Goal: Communication & Community: Answer question/provide support

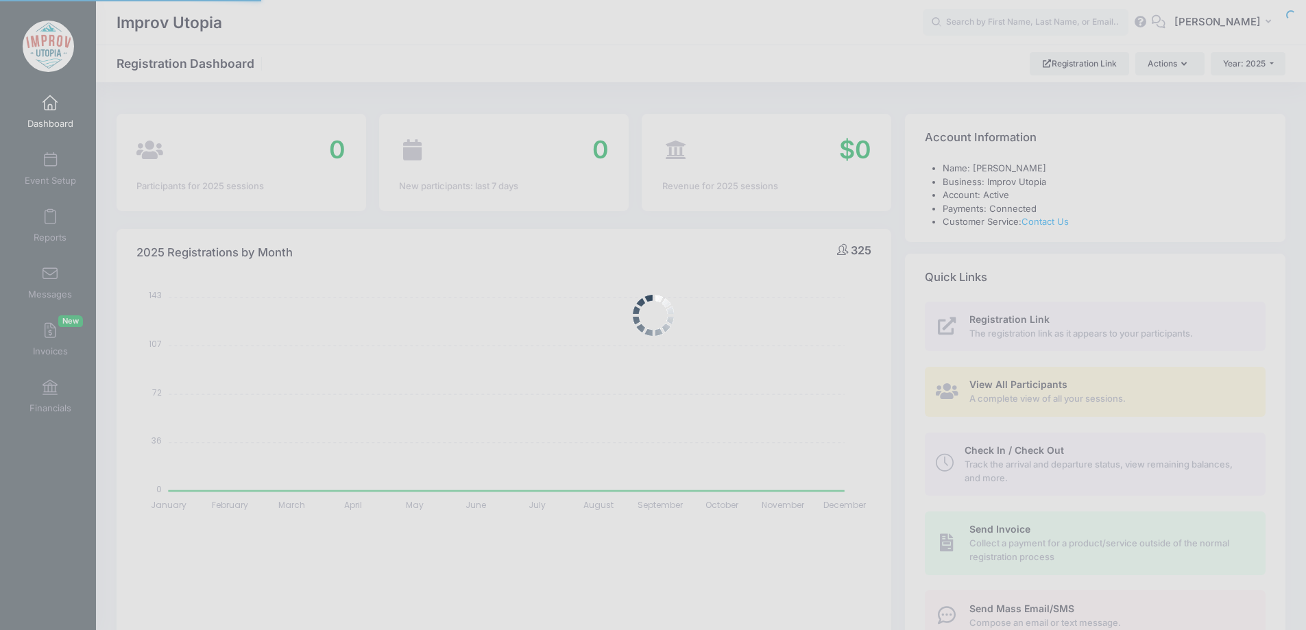
select select
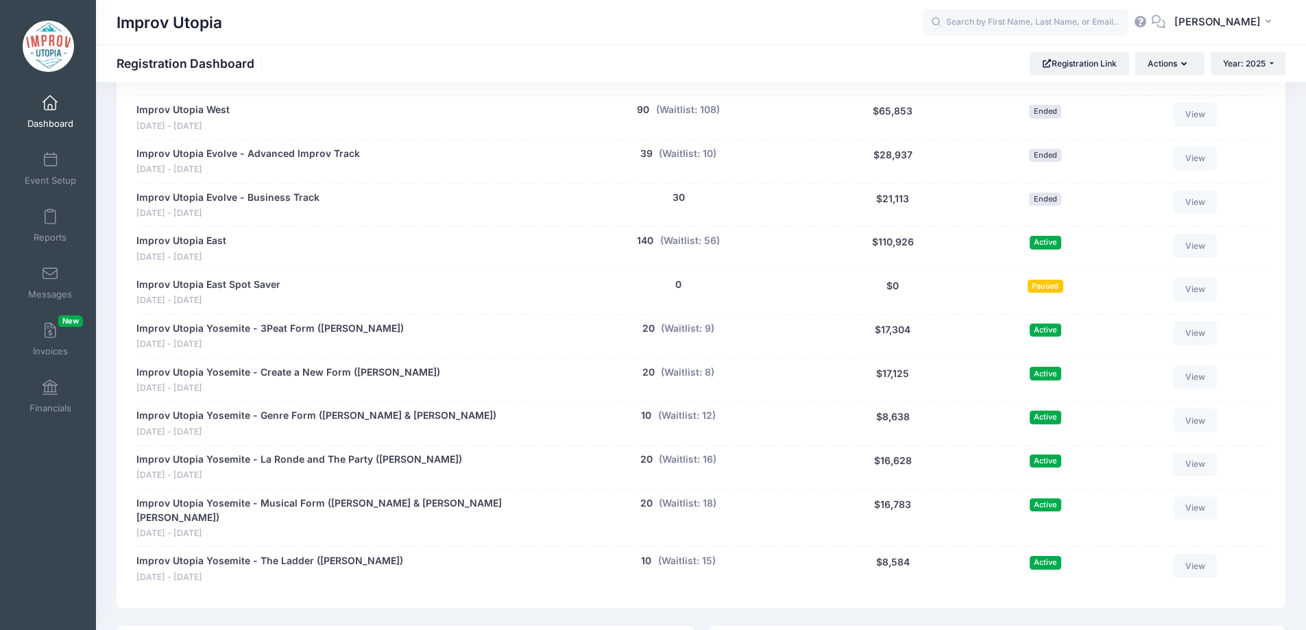
scroll to position [1060, 0]
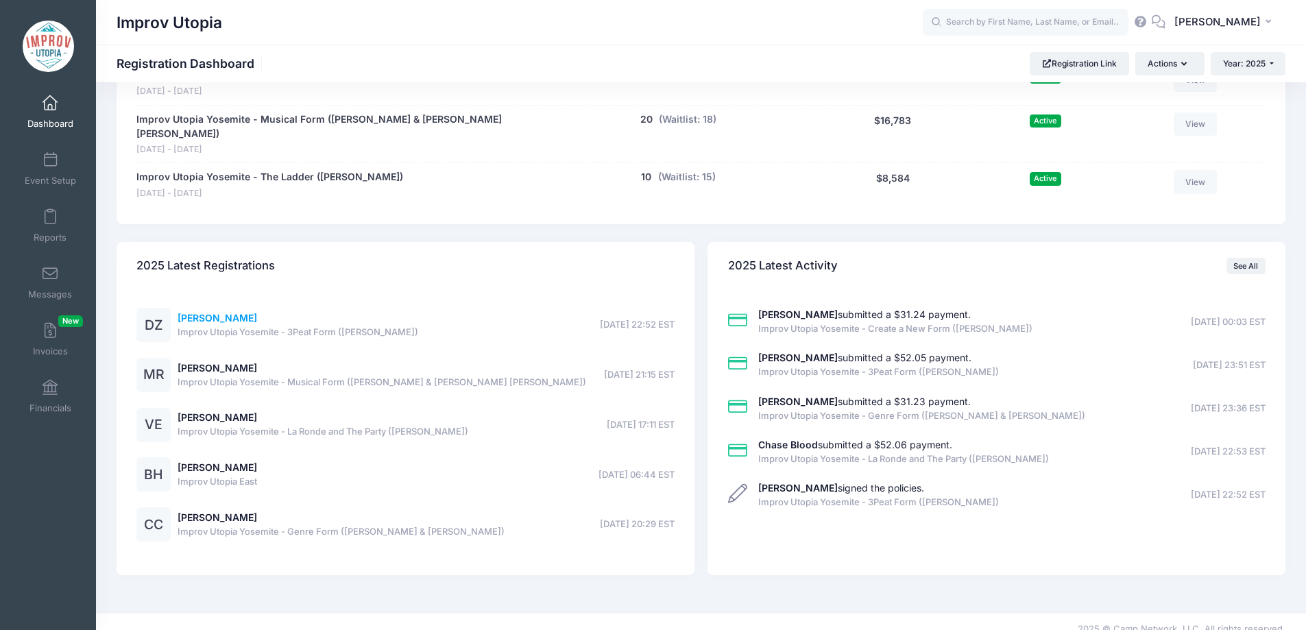
click at [214, 312] on link "Difan Zhao" at bounding box center [218, 318] width 80 height 12
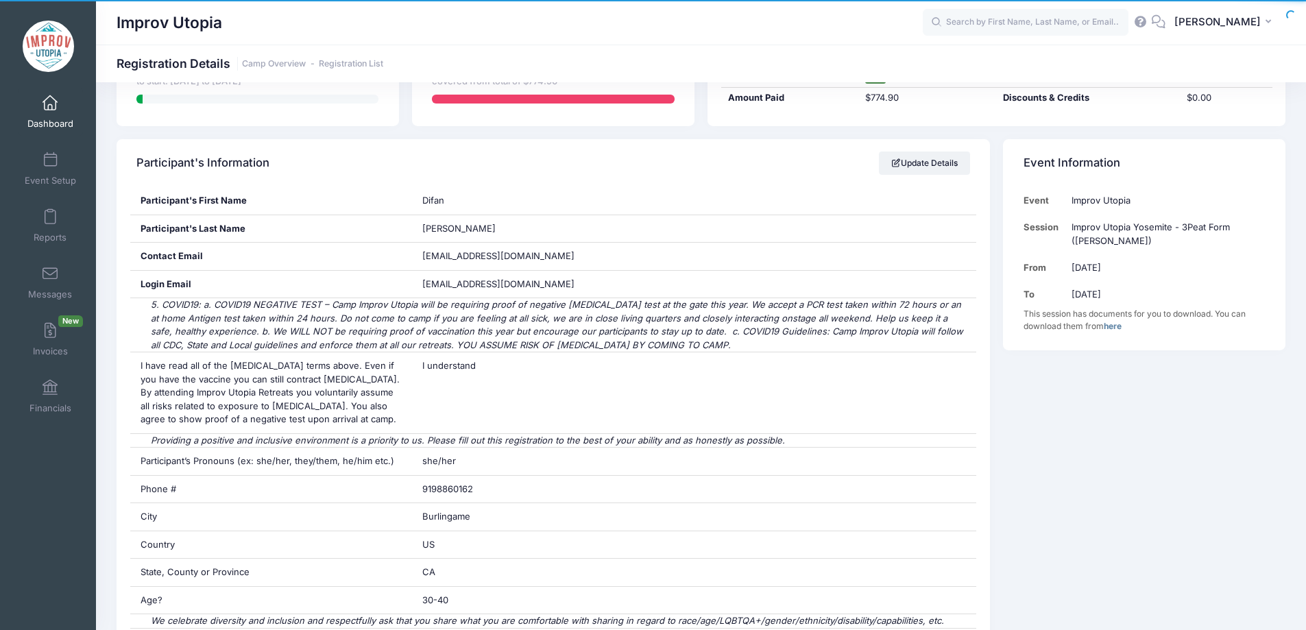
scroll to position [187, 0]
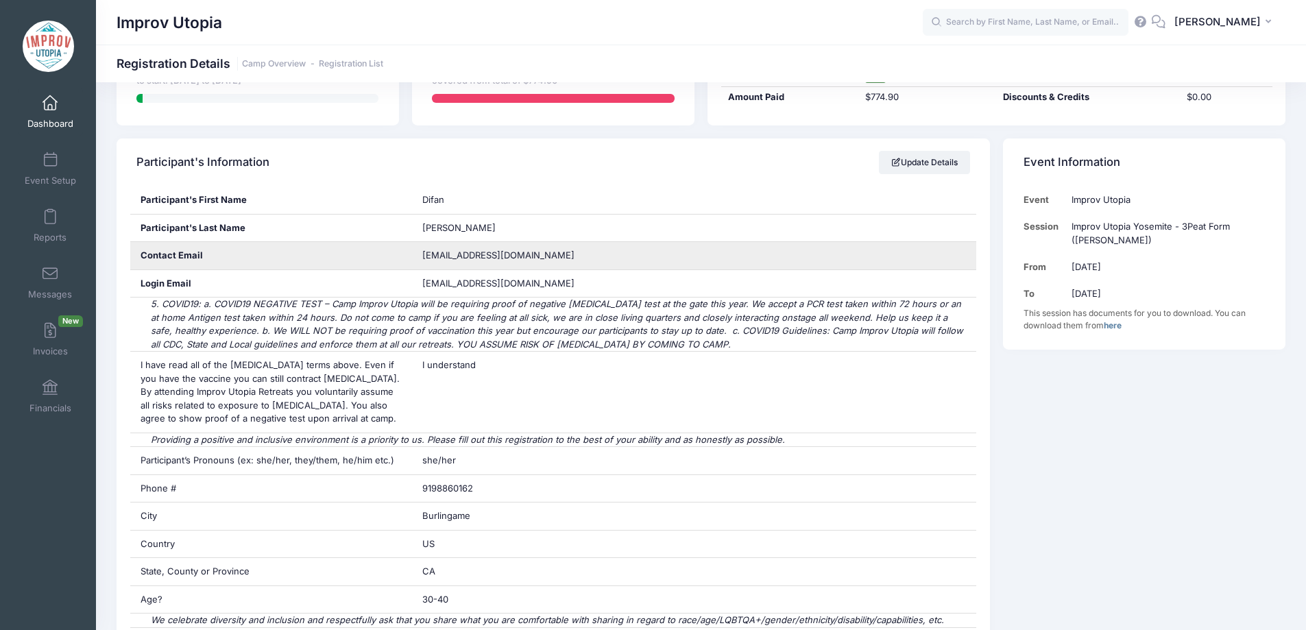
click at [513, 256] on span "difan.mandy.zhao@gmail.com" at bounding box center [498, 255] width 152 height 11
copy div "difan.mandy.zhao@gmail.com"
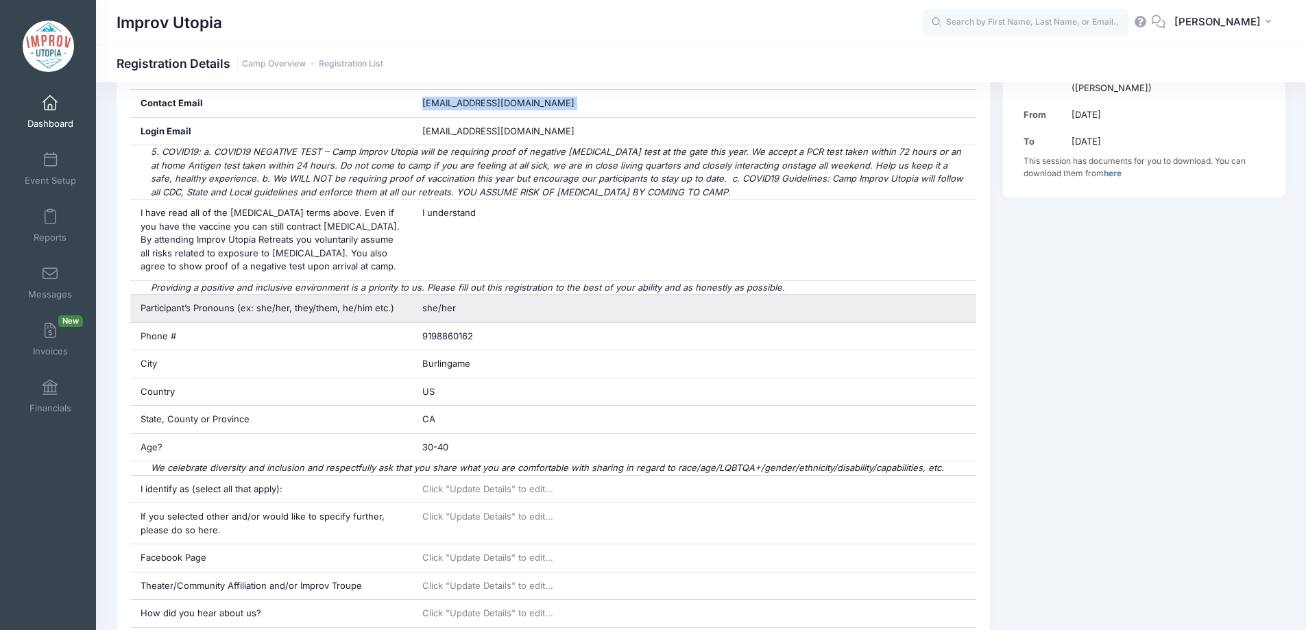
scroll to position [366, 0]
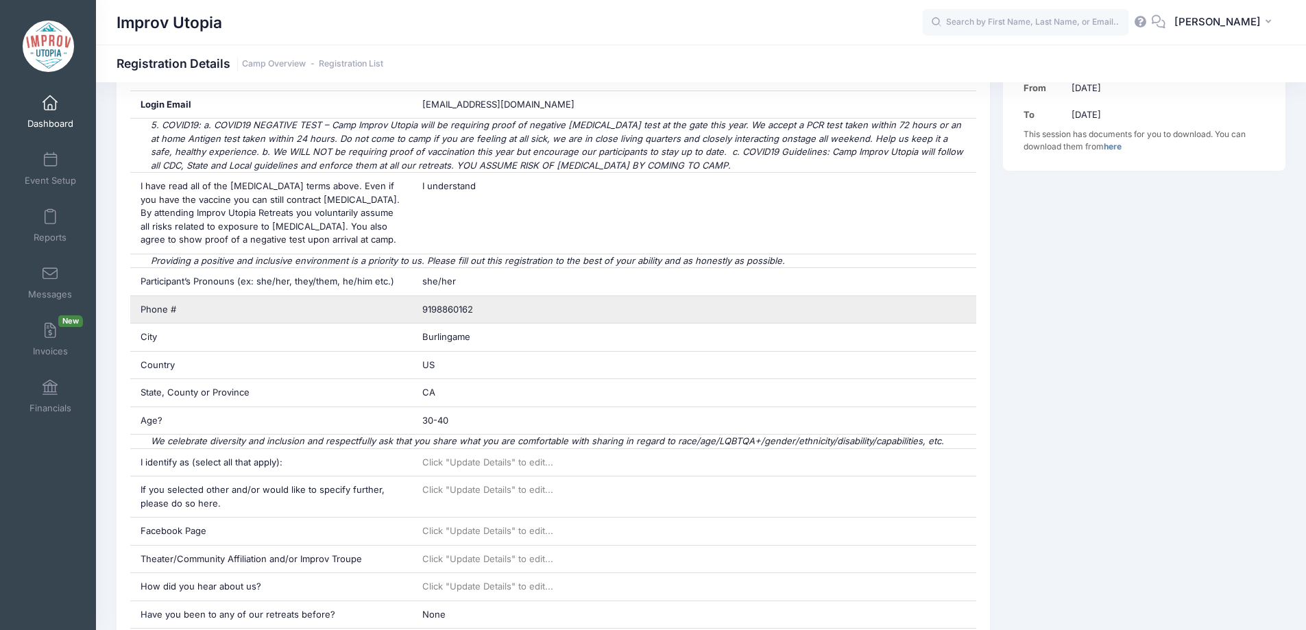
click at [435, 302] on div "9198860162" at bounding box center [694, 309] width 564 height 27
copy div "9198860162"
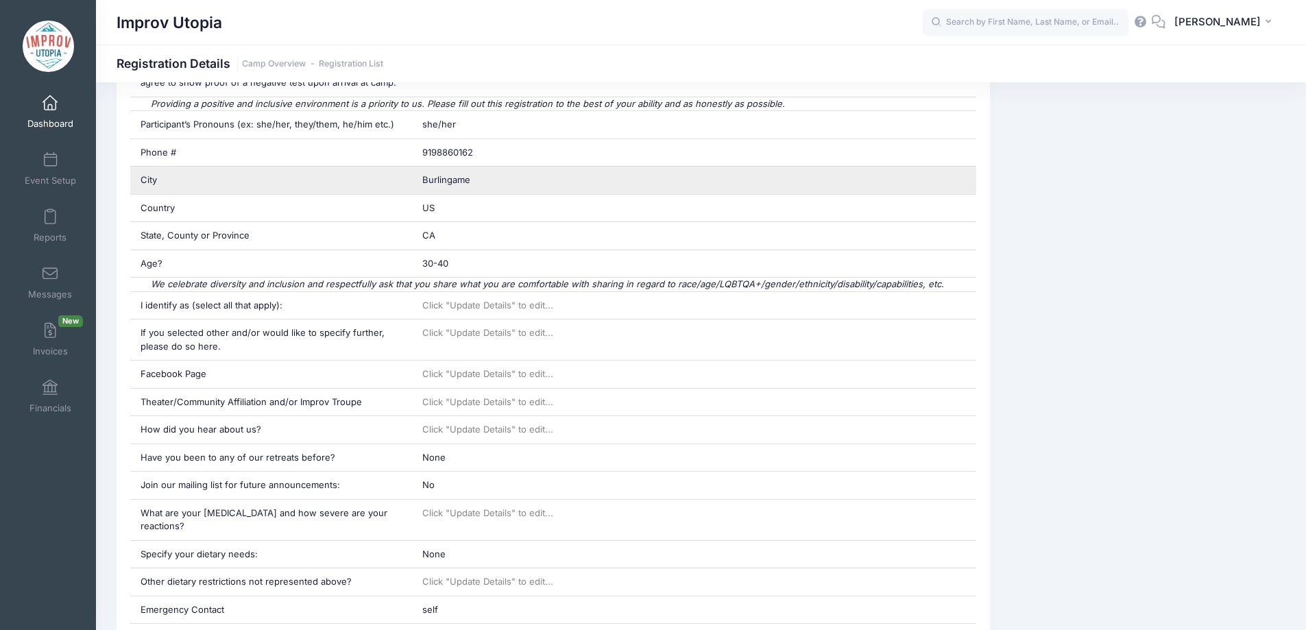
click at [450, 177] on span "Burlingame" at bounding box center [446, 179] width 48 height 11
copy div "Burlingame"
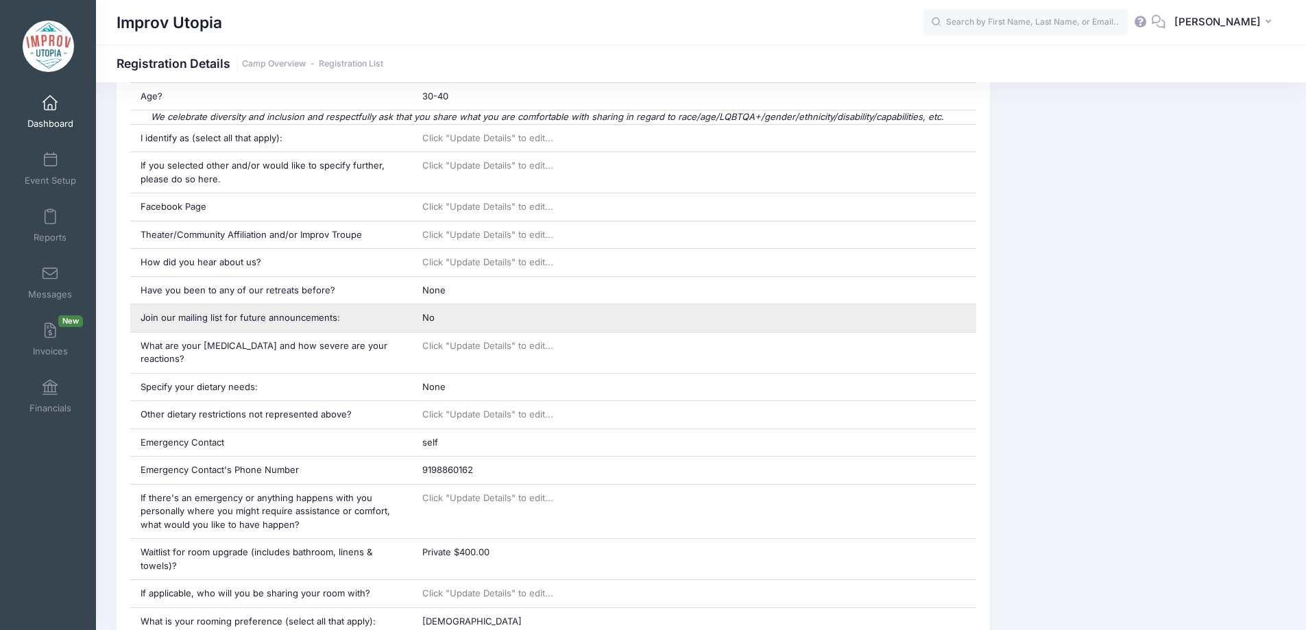
scroll to position [692, 0]
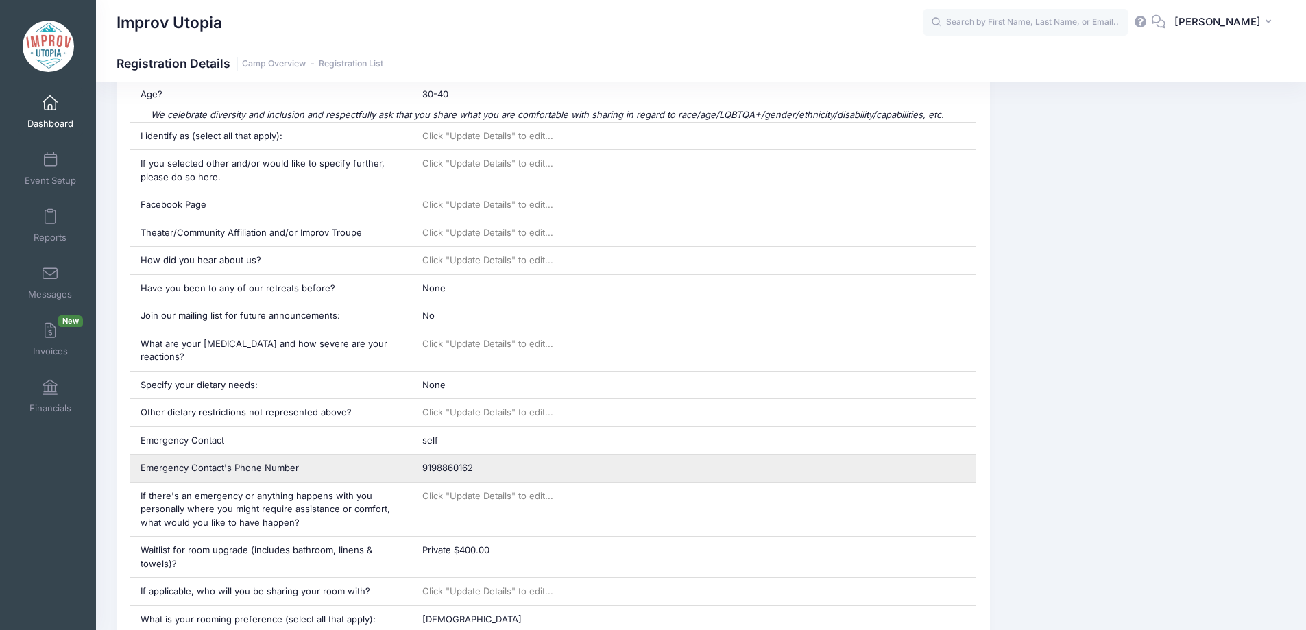
click at [441, 462] on span "9198860162" at bounding box center [447, 467] width 51 height 11
copy div "9198860162"
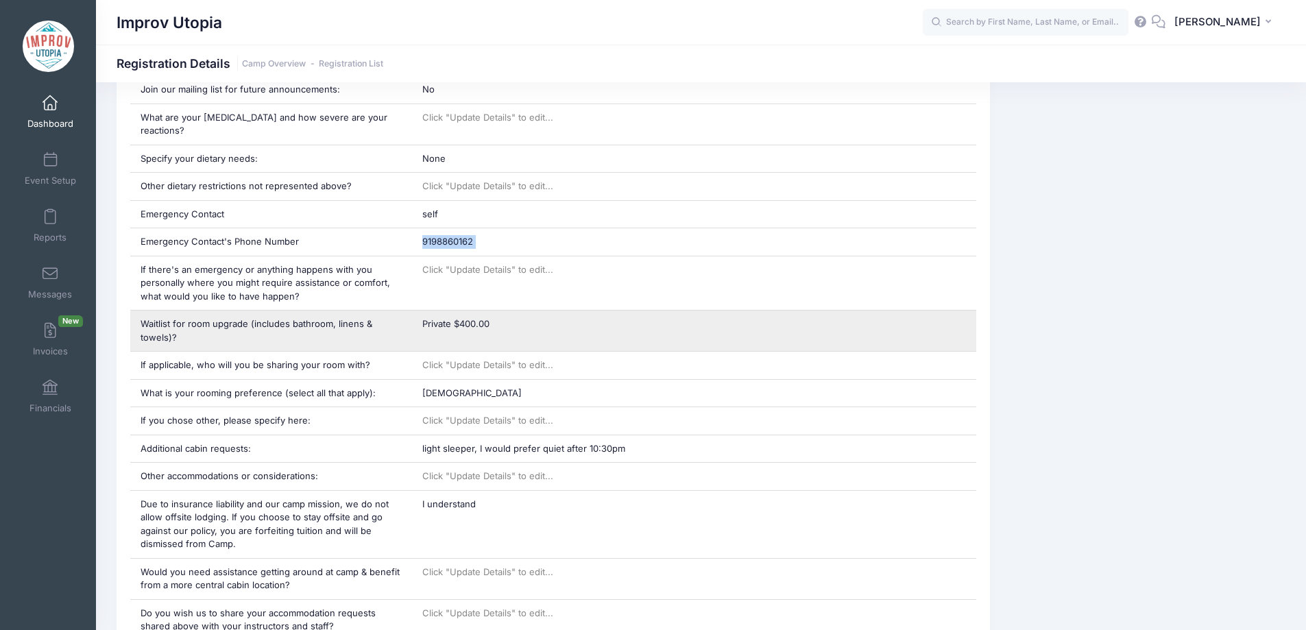
scroll to position [919, 0]
click at [471, 317] on span "Private $400.00" at bounding box center [455, 322] width 67 height 11
copy div "Private $400.00"
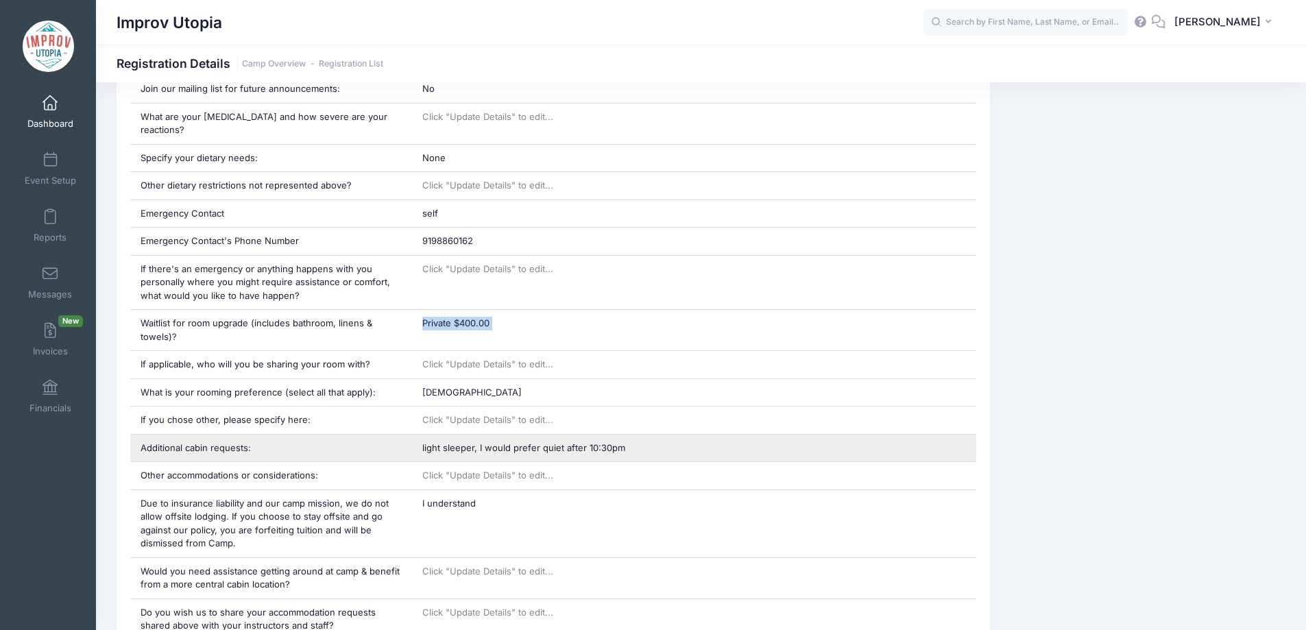
scroll to position [975, 0]
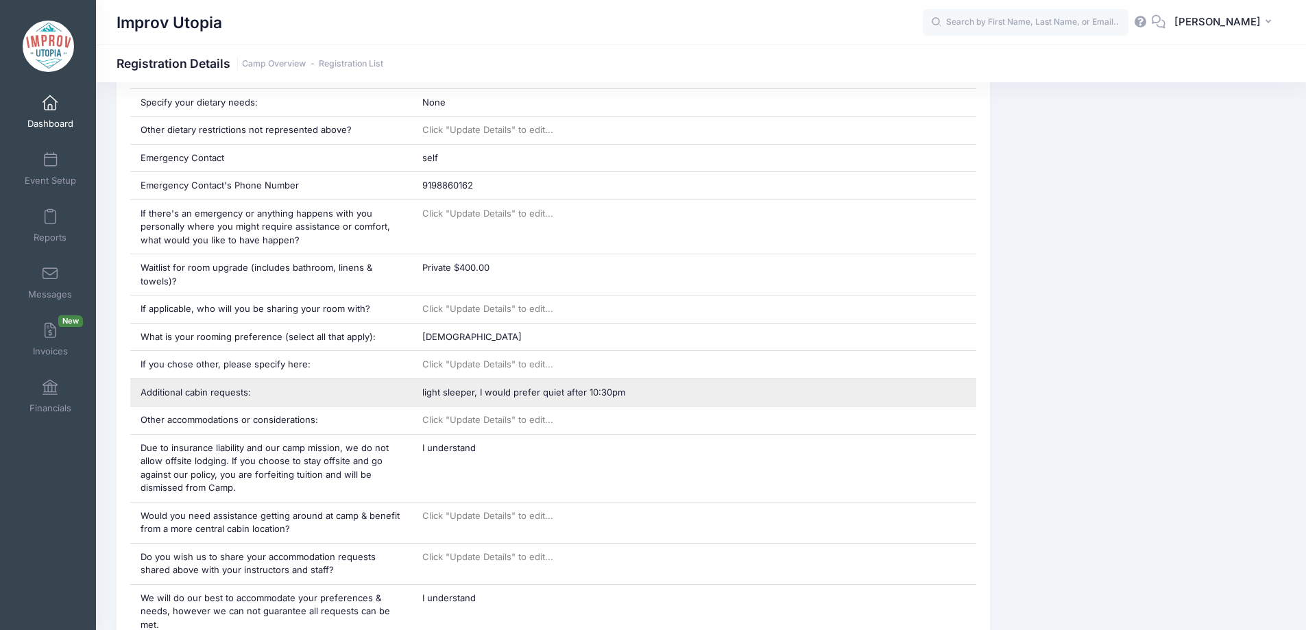
click at [577, 387] on span "light sleeper, I would prefer quiet after 10:30pm" at bounding box center [523, 392] width 203 height 11
copy div "light sleeper, I would prefer quiet after 10:30pm"
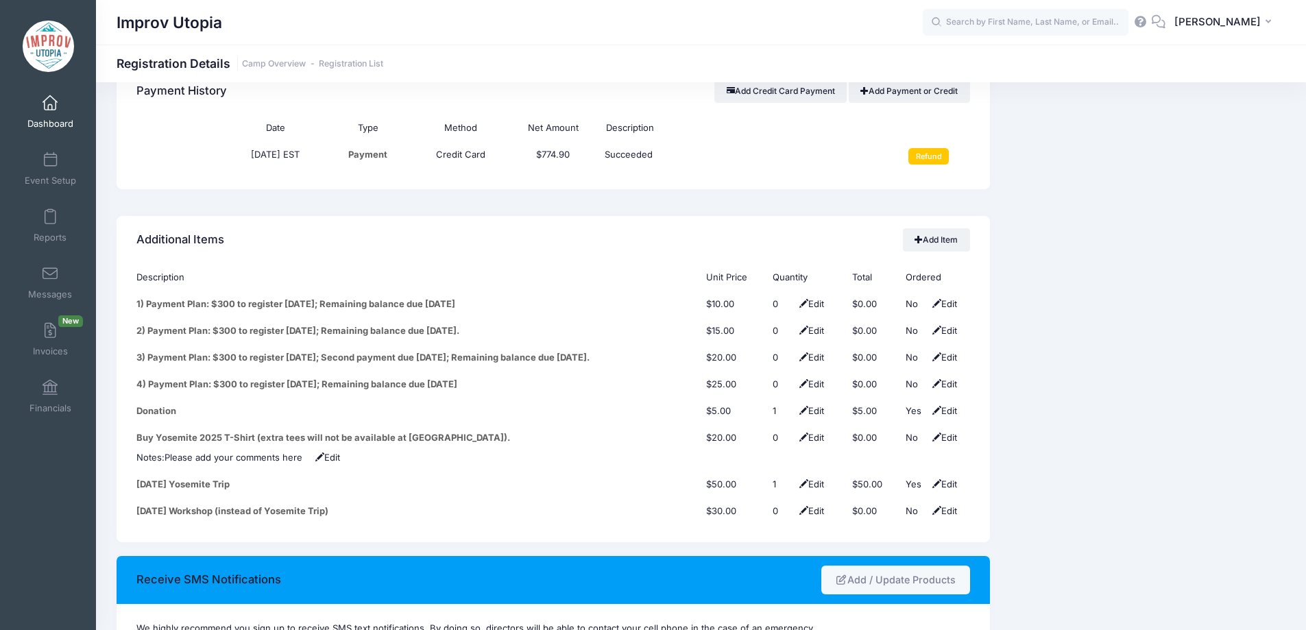
scroll to position [1659, 0]
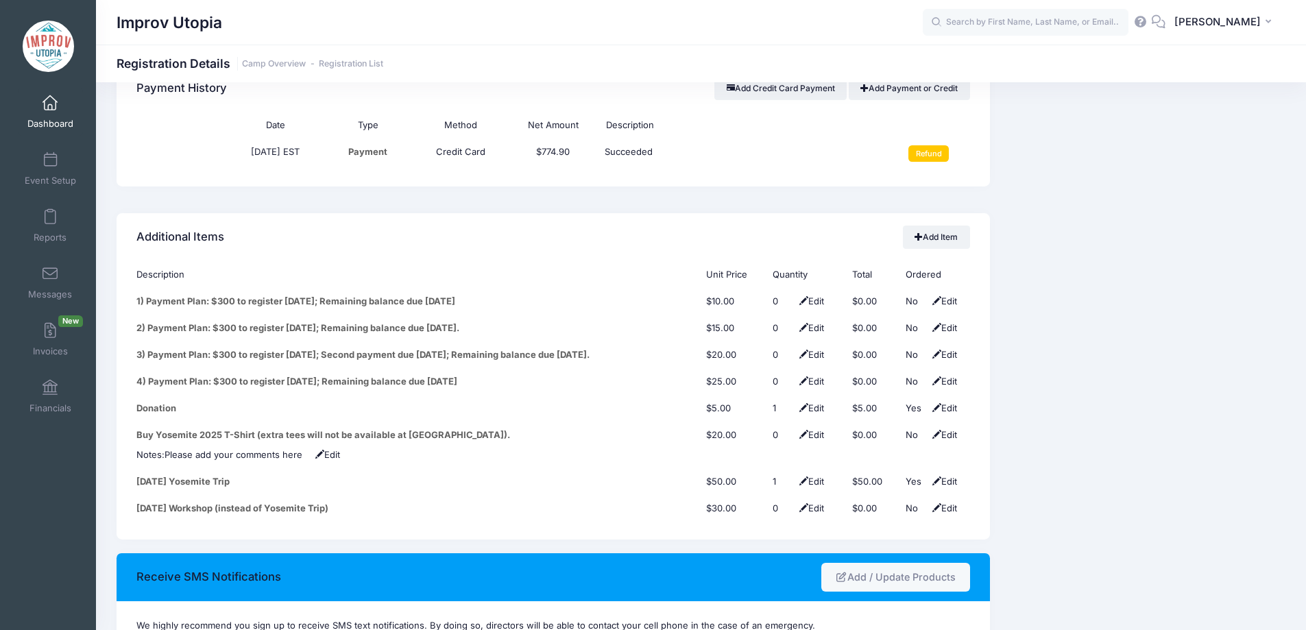
click at [50, 108] on span at bounding box center [50, 103] width 0 height 15
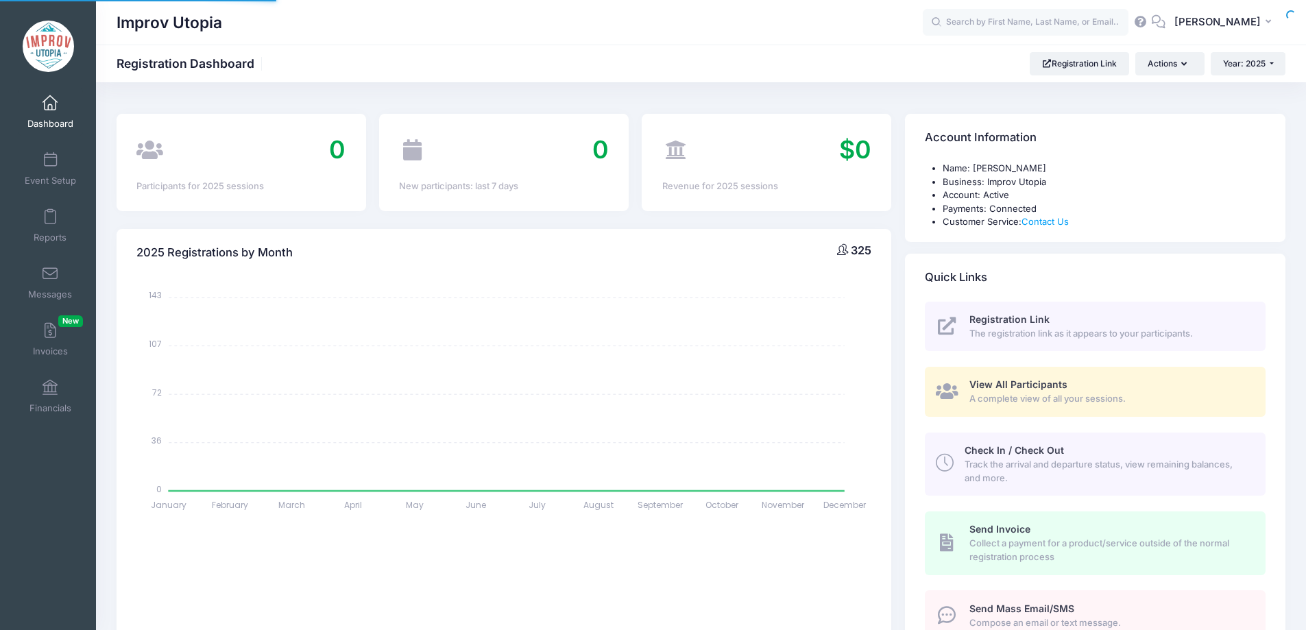
select select
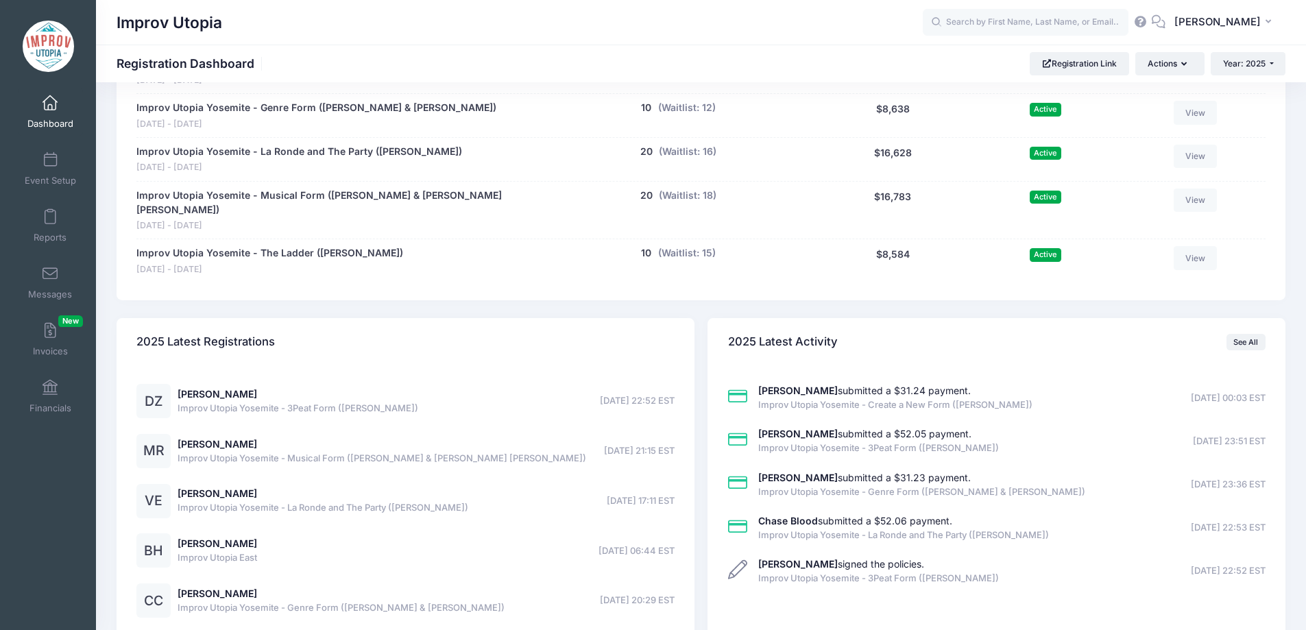
scroll to position [1060, 0]
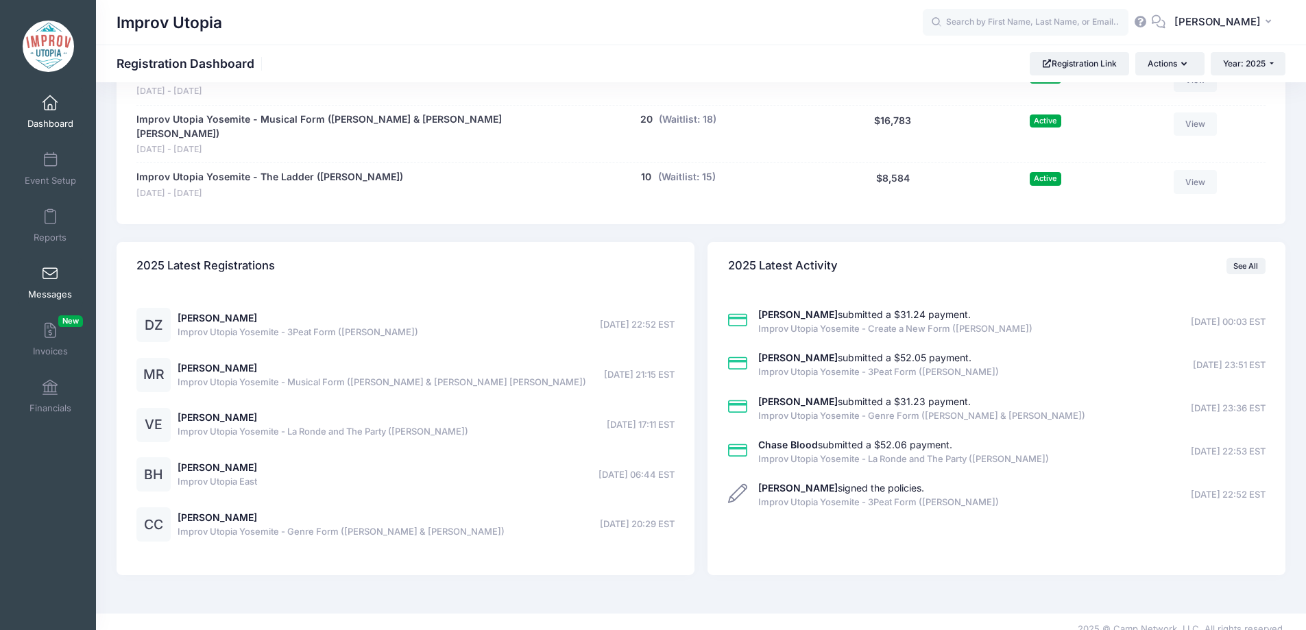
click at [50, 280] on span at bounding box center [50, 274] width 0 height 15
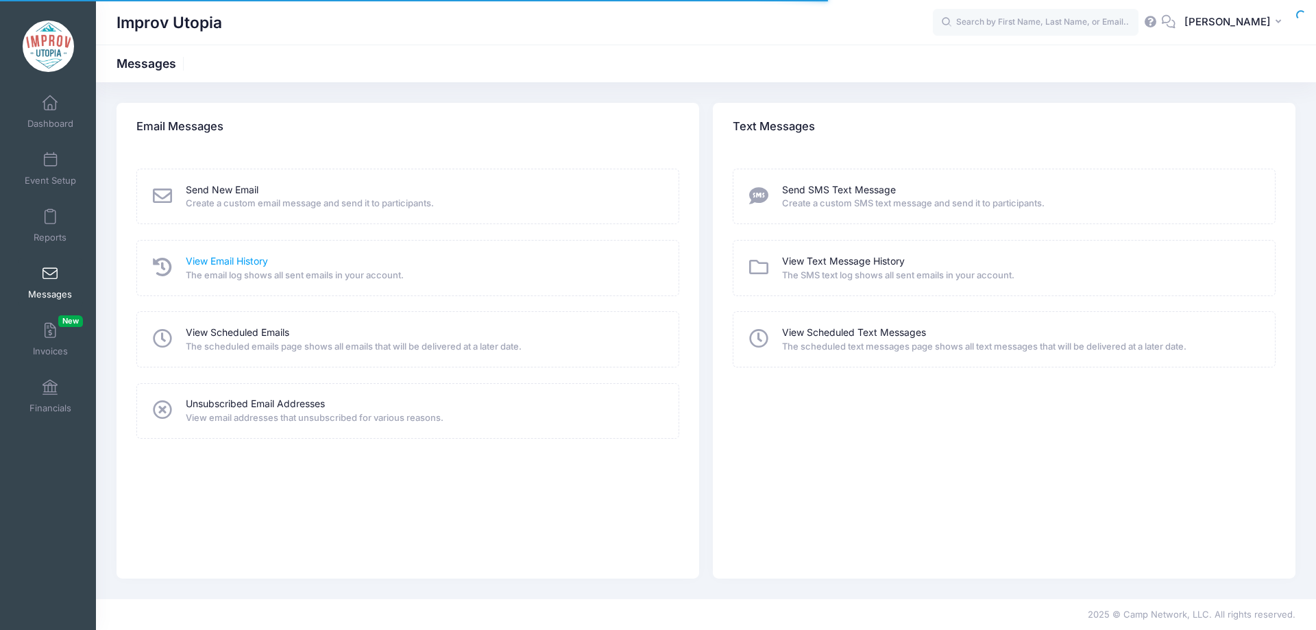
click at [217, 261] on link "View Email History" at bounding box center [227, 261] width 82 height 14
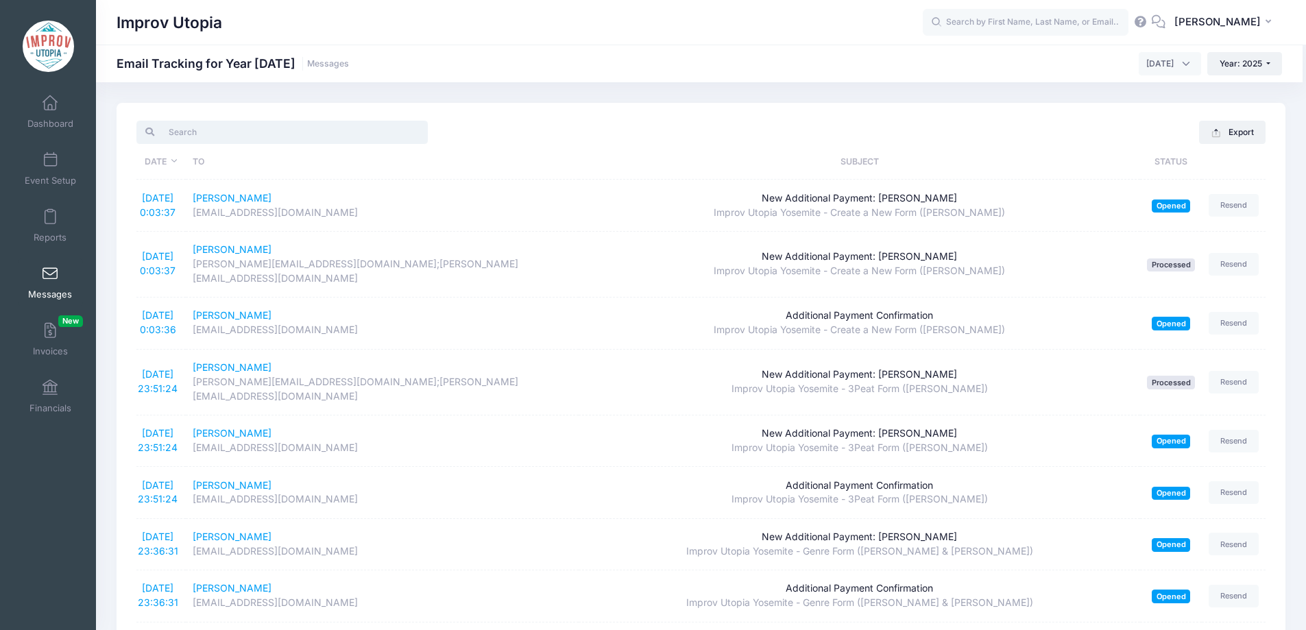
click at [227, 133] on input "search" at bounding box center [281, 132] width 291 height 23
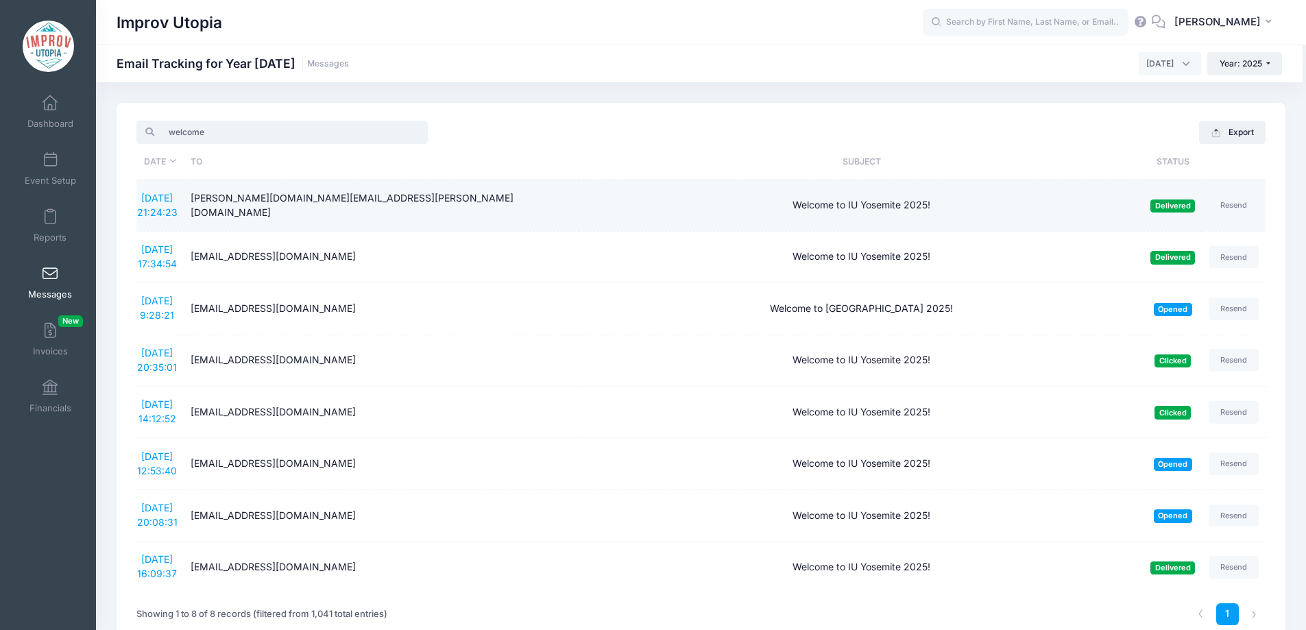
type input "welcome"
click at [156, 204] on td "8/14/2025 21:24:23" at bounding box center [159, 205] width 47 height 51
click at [162, 198] on link "8/14/2025 21:24:23" at bounding box center [157, 205] width 40 height 26
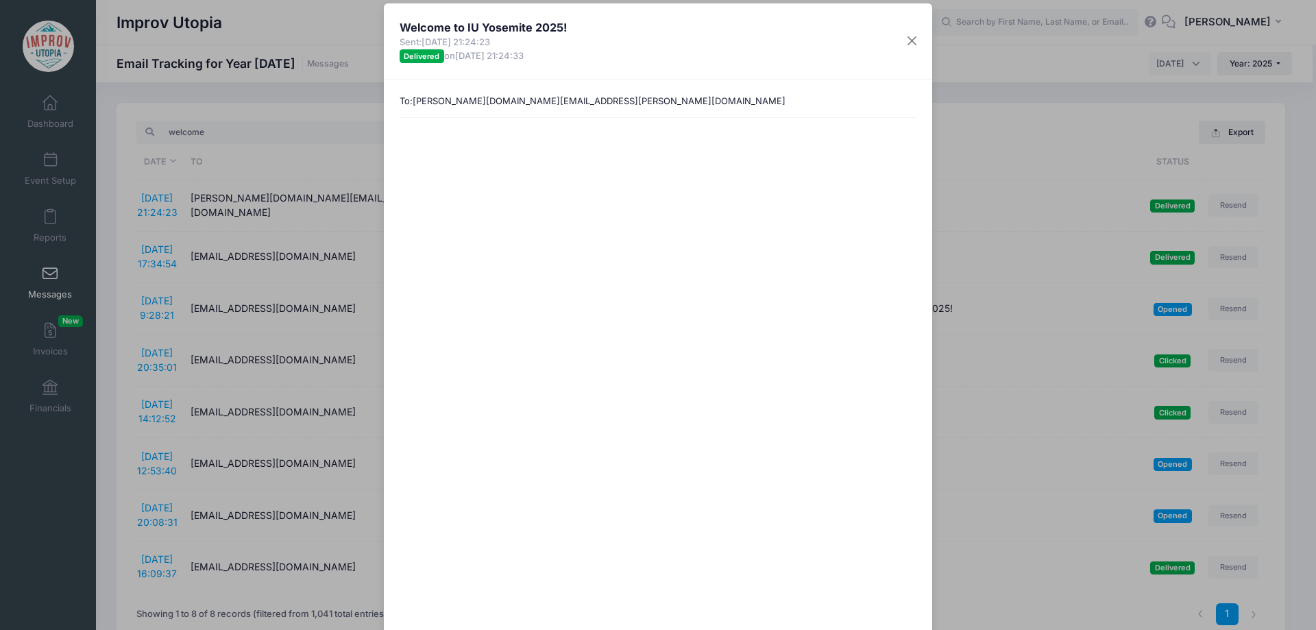
click at [906, 53] on div "Welcome to IU Yosemite 2025! Sent: 8/14/2025 21:24:23 Delivered on 8/14/2025 21…" at bounding box center [658, 41] width 548 height 76
click at [907, 47] on button "Close" at bounding box center [912, 41] width 25 height 25
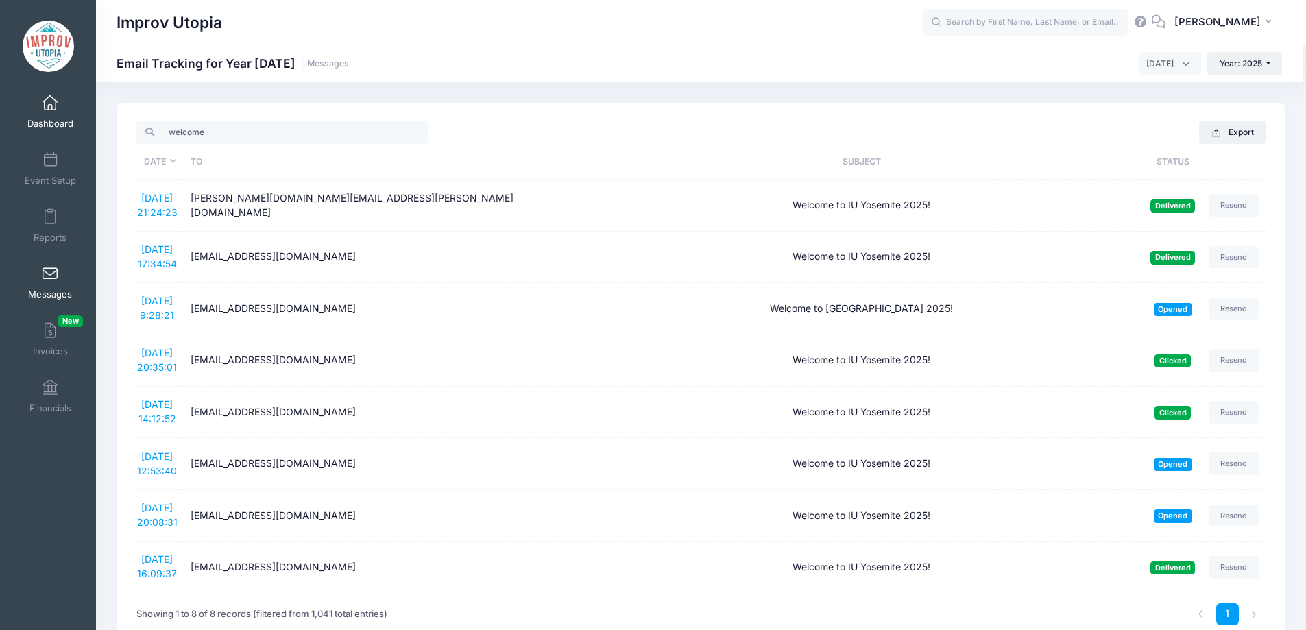
click at [50, 101] on span at bounding box center [50, 103] width 0 height 15
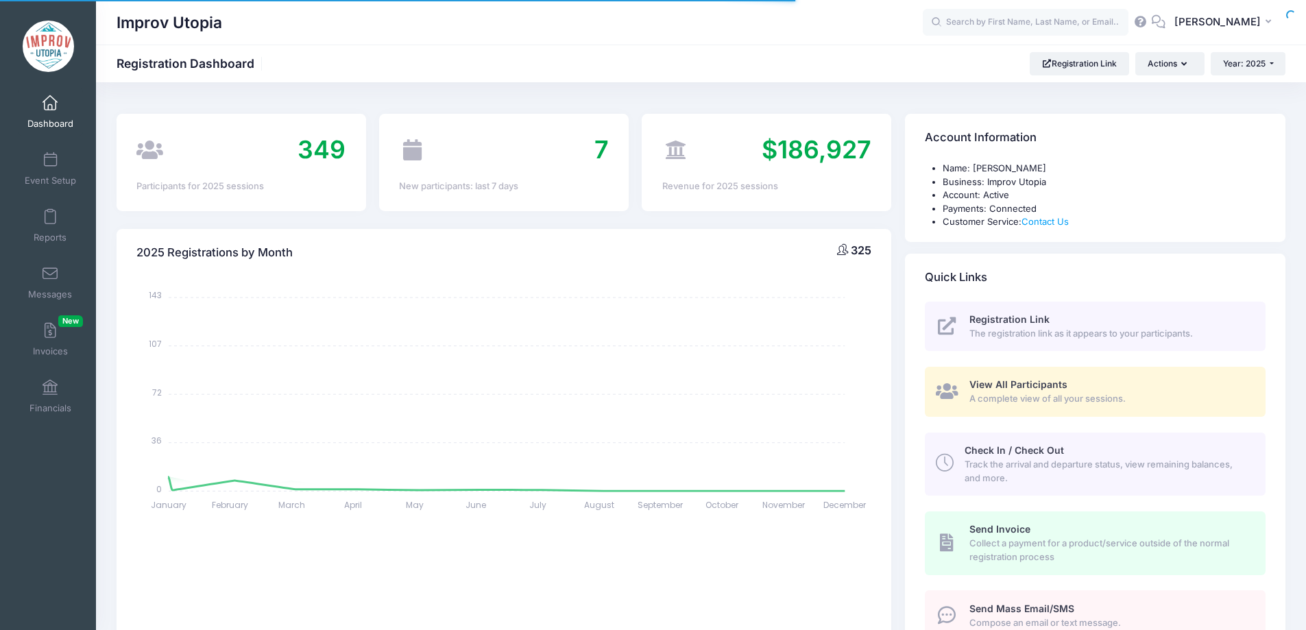
select select
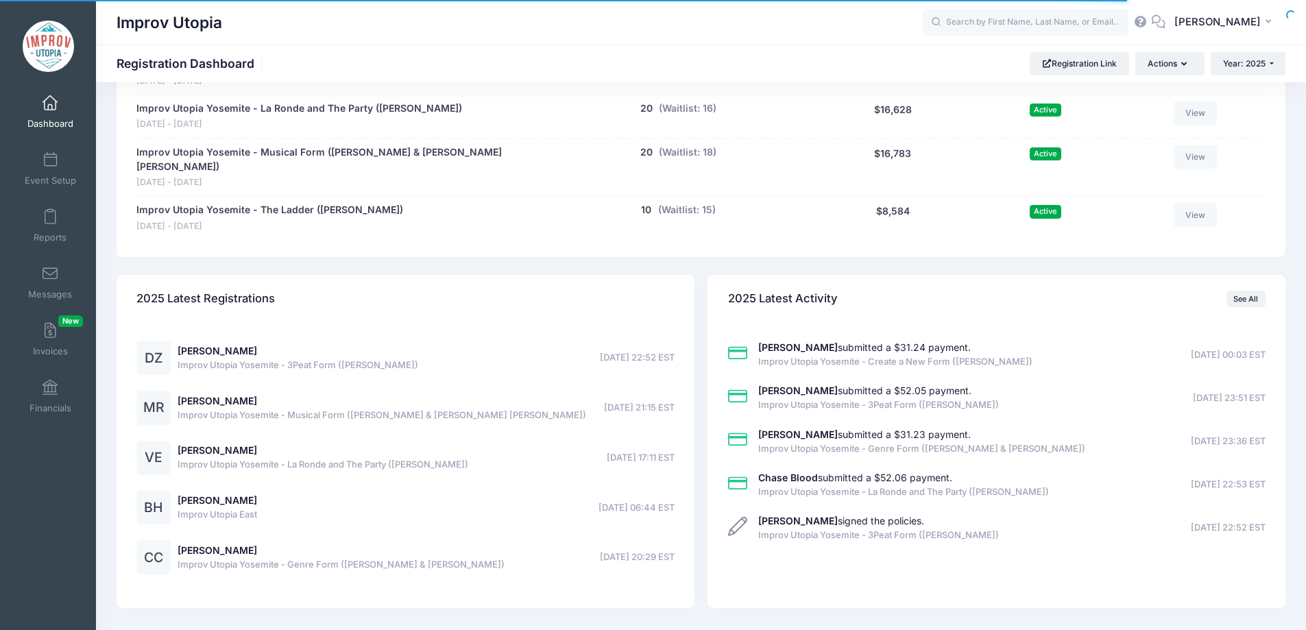
scroll to position [1060, 0]
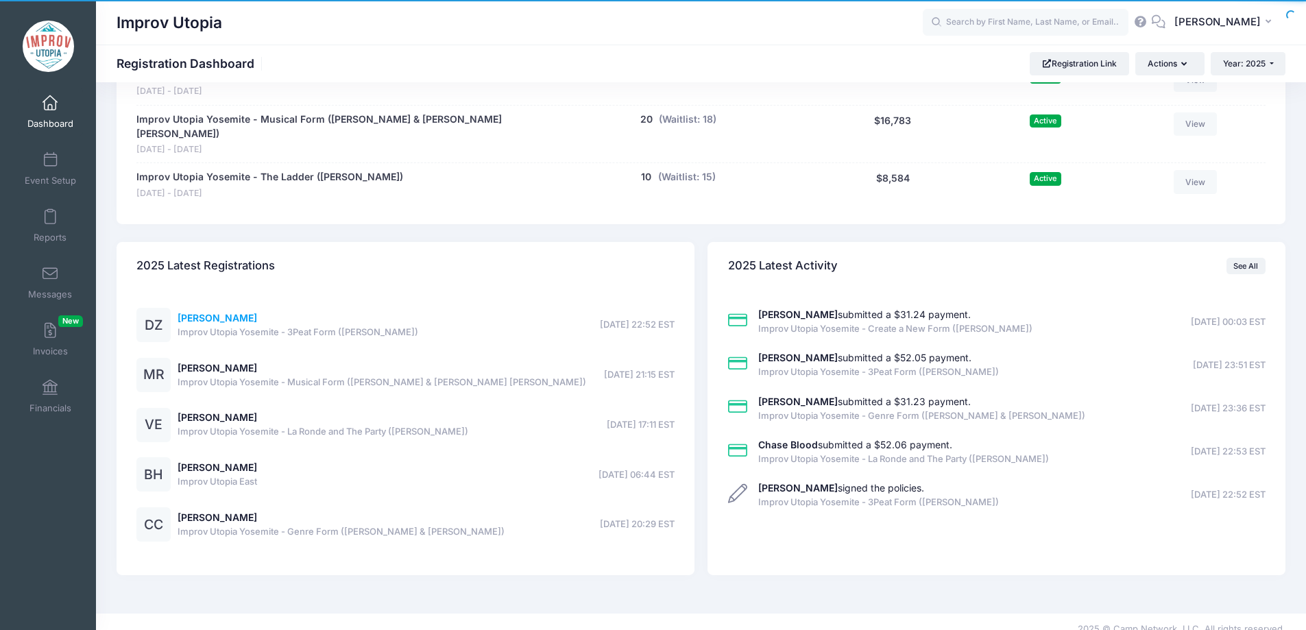
click at [202, 312] on link "Difan Zhao" at bounding box center [218, 318] width 80 height 12
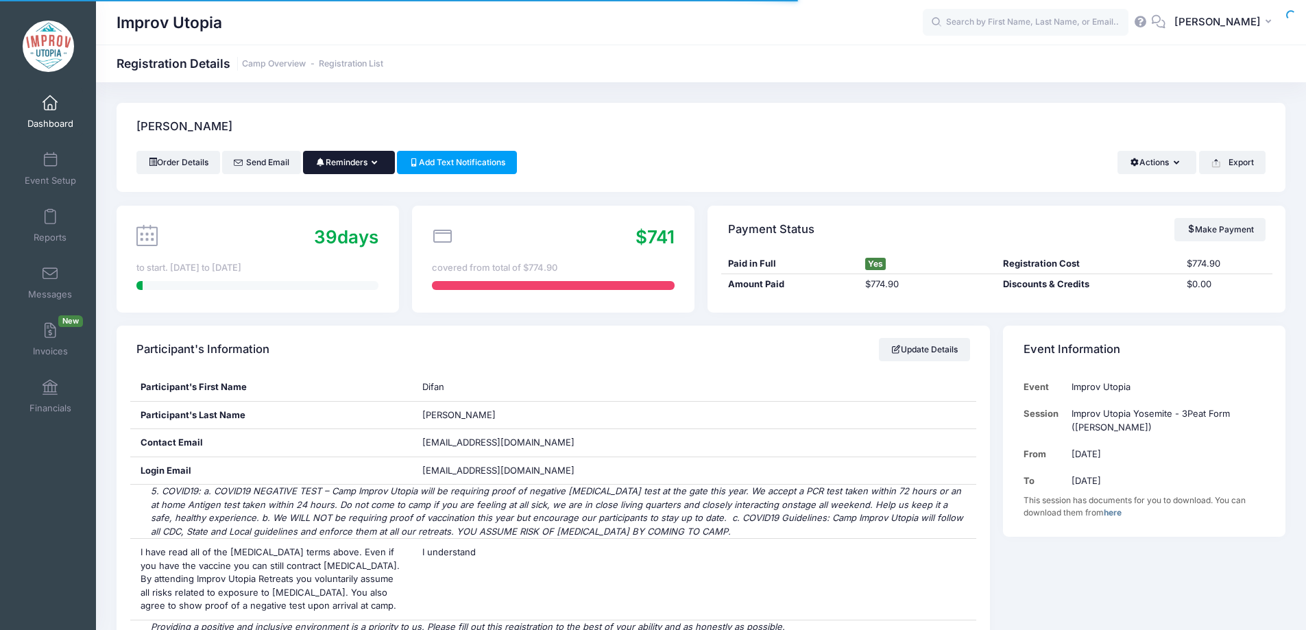
click at [346, 166] on button "Reminders" at bounding box center [348, 162] width 91 height 23
click at [339, 191] on link "Send Payment Reminder" at bounding box center [318, 196] width 154 height 26
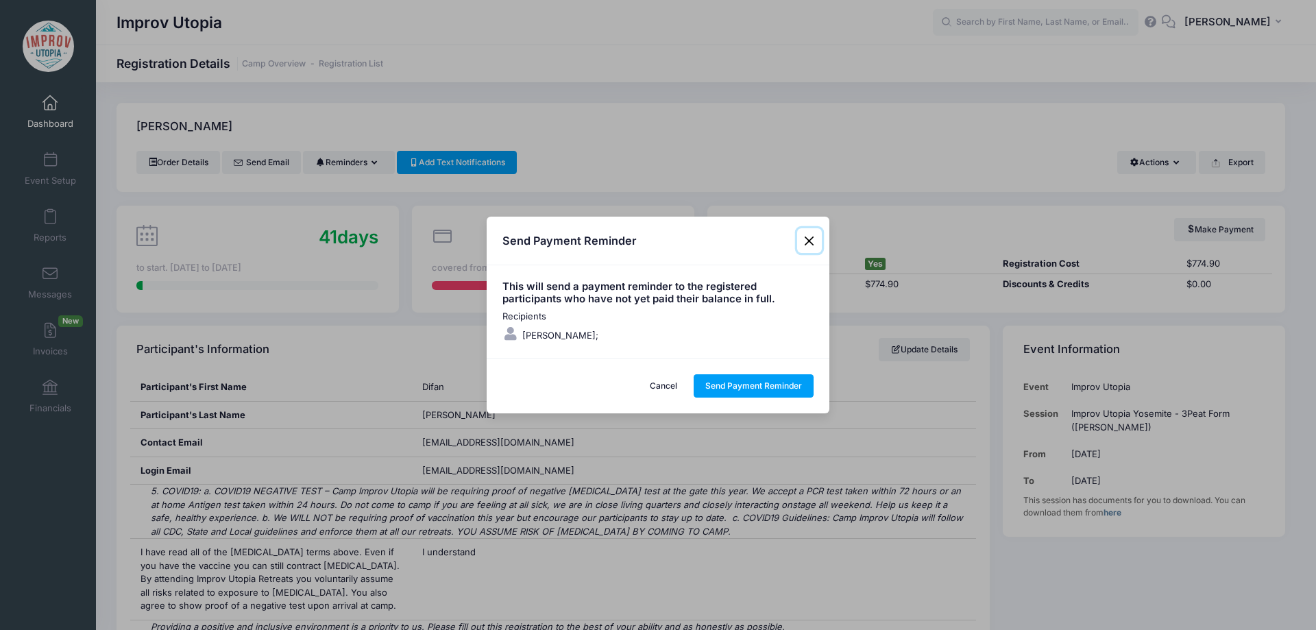
click at [809, 236] on button "Close" at bounding box center [809, 240] width 25 height 25
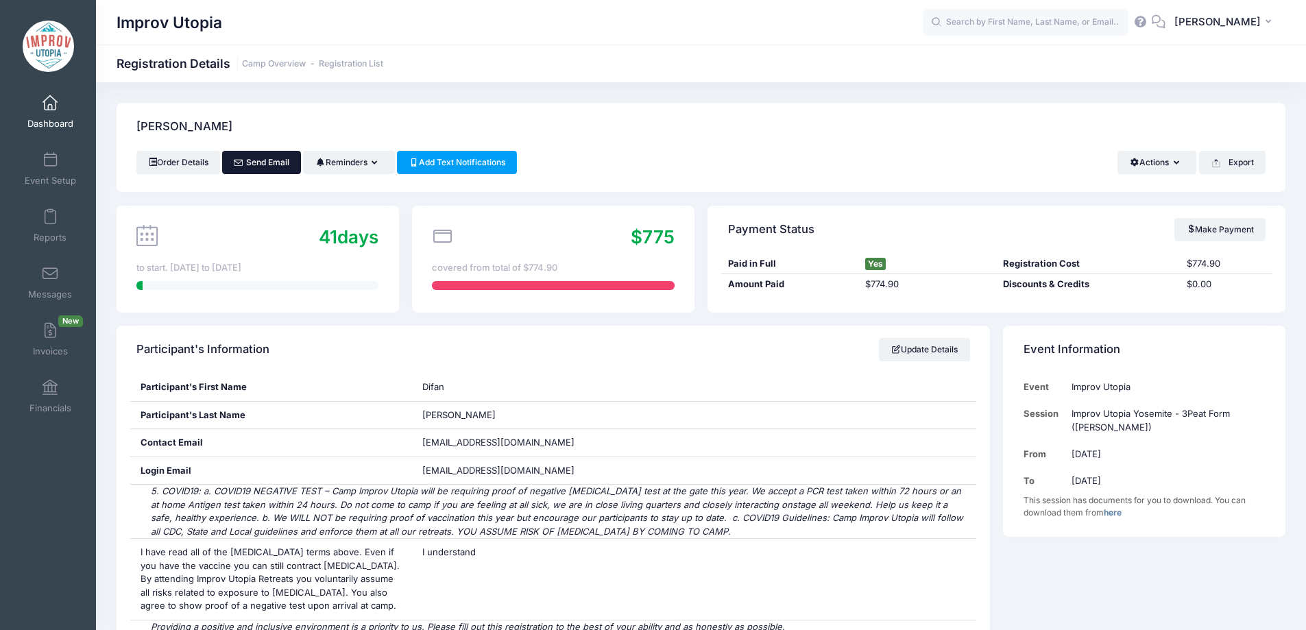
click at [274, 166] on link "Send Email" at bounding box center [261, 162] width 79 height 23
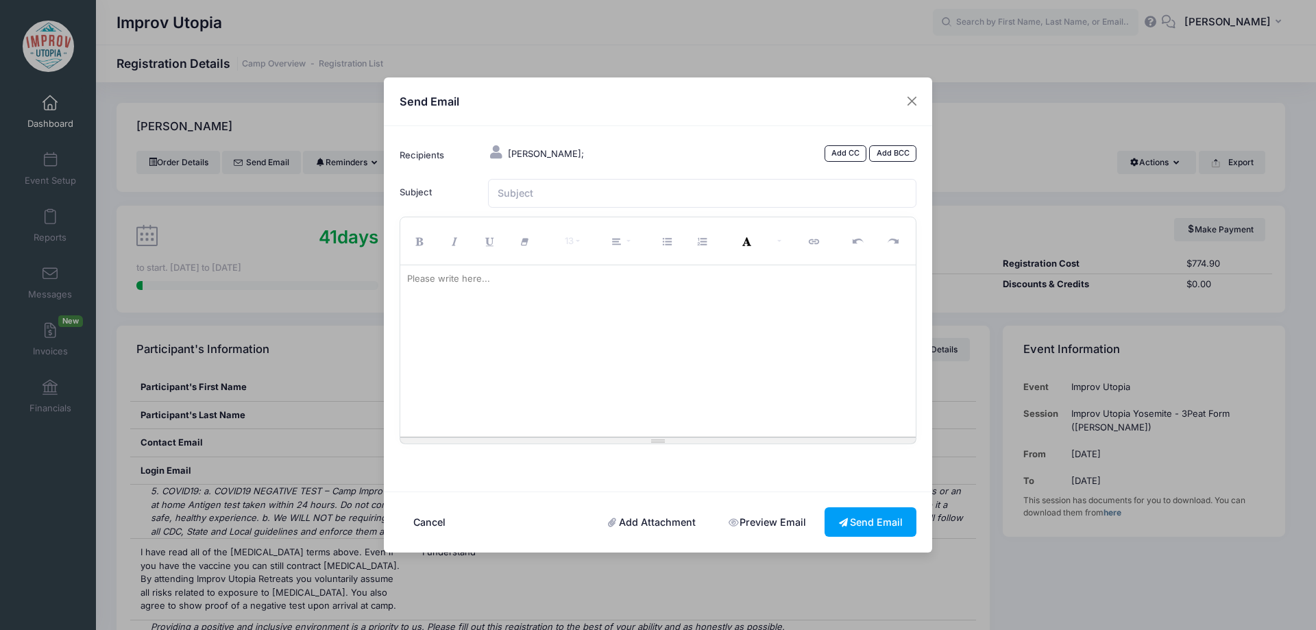
click at [624, 381] on div at bounding box center [658, 350] width 516 height 171
paste div
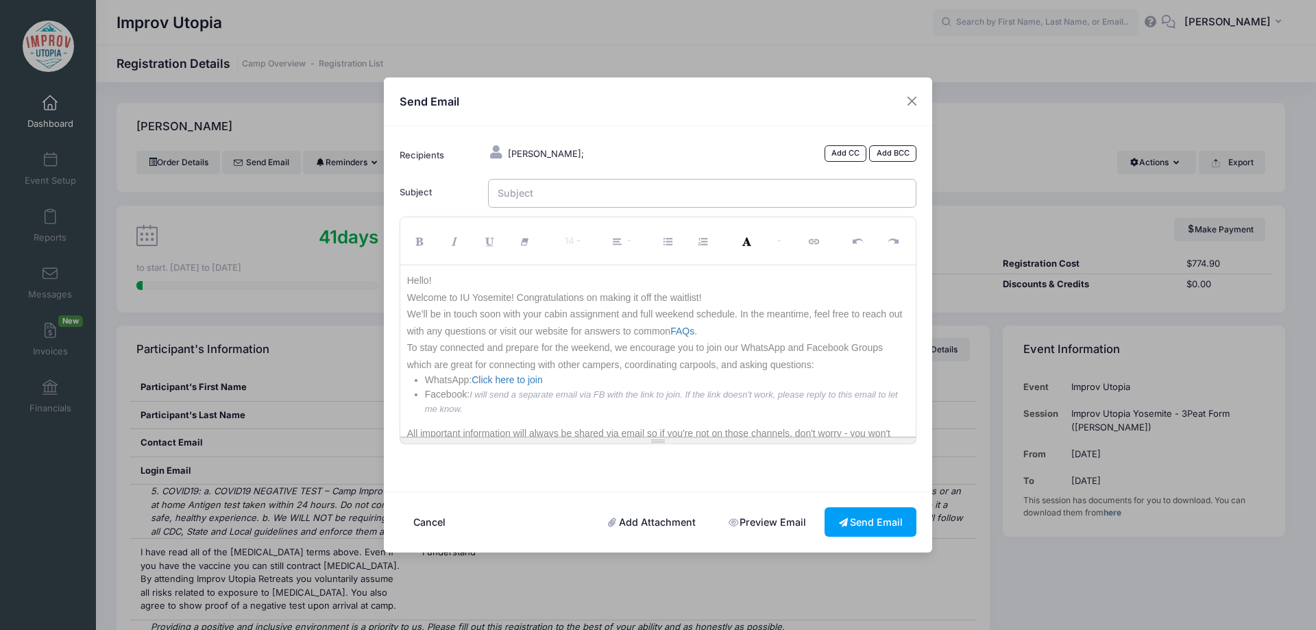
click at [548, 199] on input "Subject" at bounding box center [702, 193] width 429 height 29
type input "Welcome to IU Yosemite 2025!"
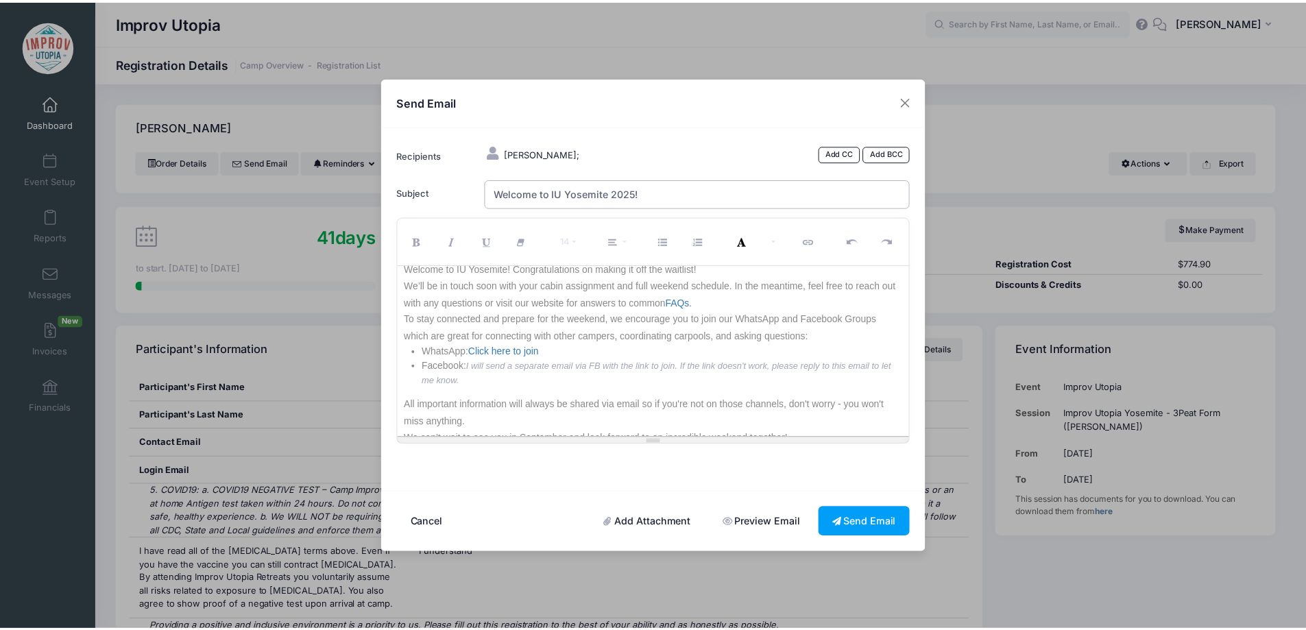
scroll to position [80, 0]
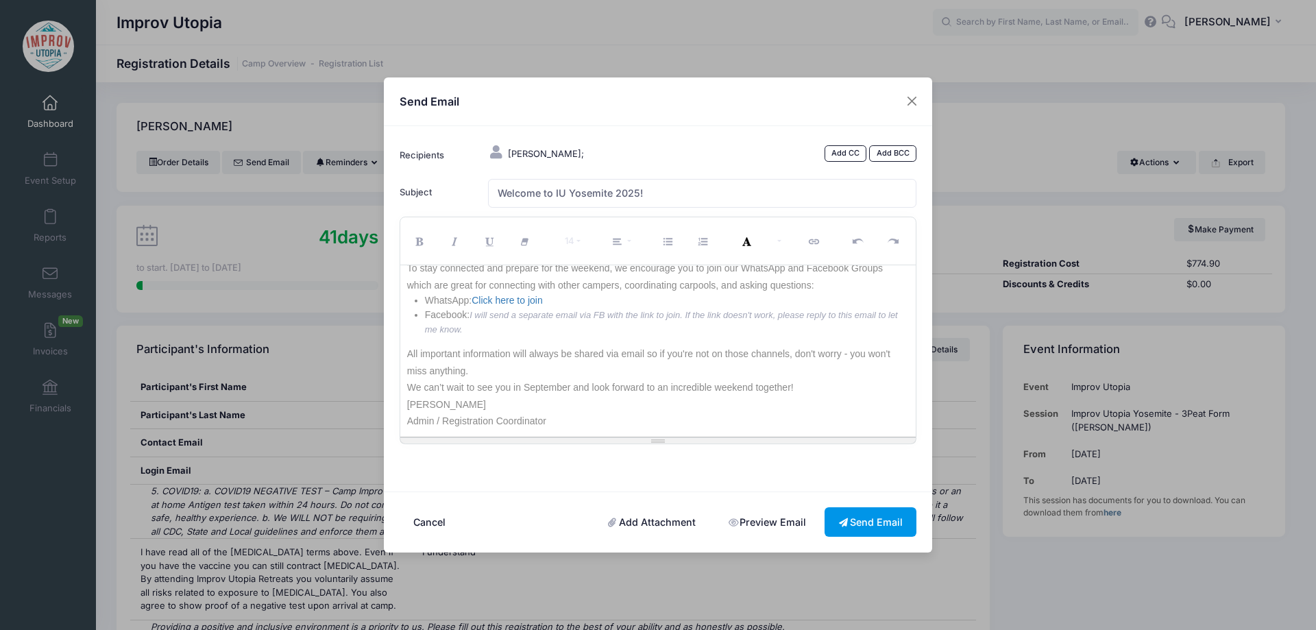
click at [857, 523] on button "Send Email" at bounding box center [871, 521] width 92 height 29
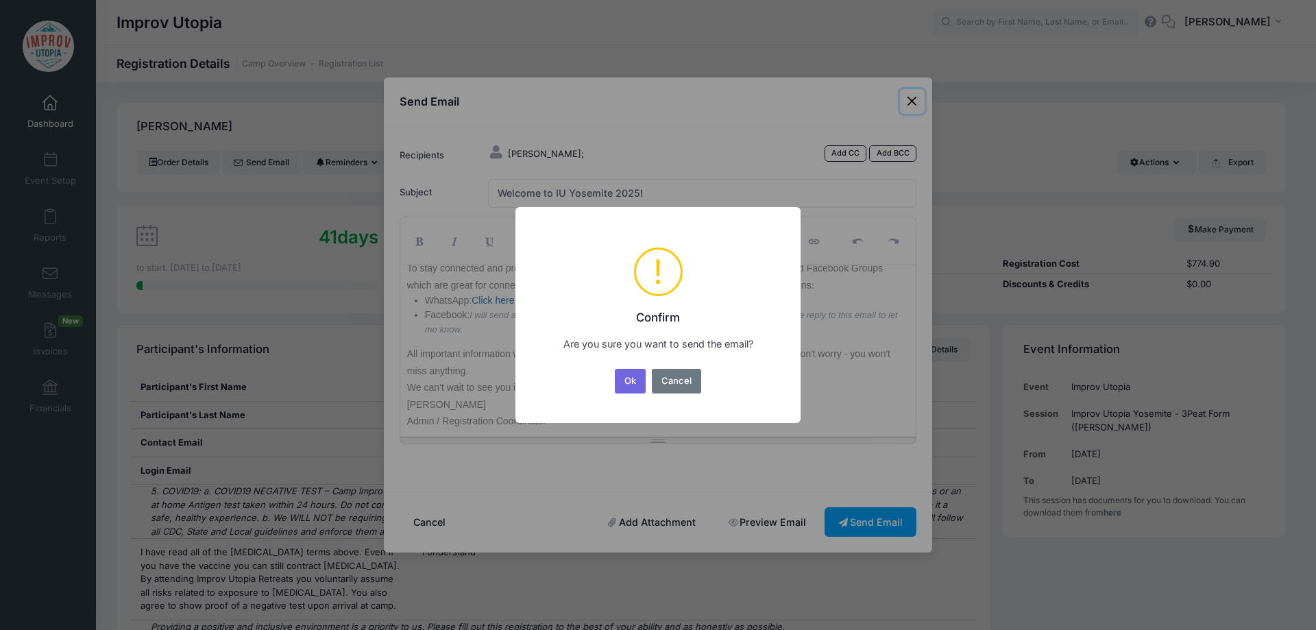
click at [641, 373] on button "Ok" at bounding box center [631, 381] width 32 height 25
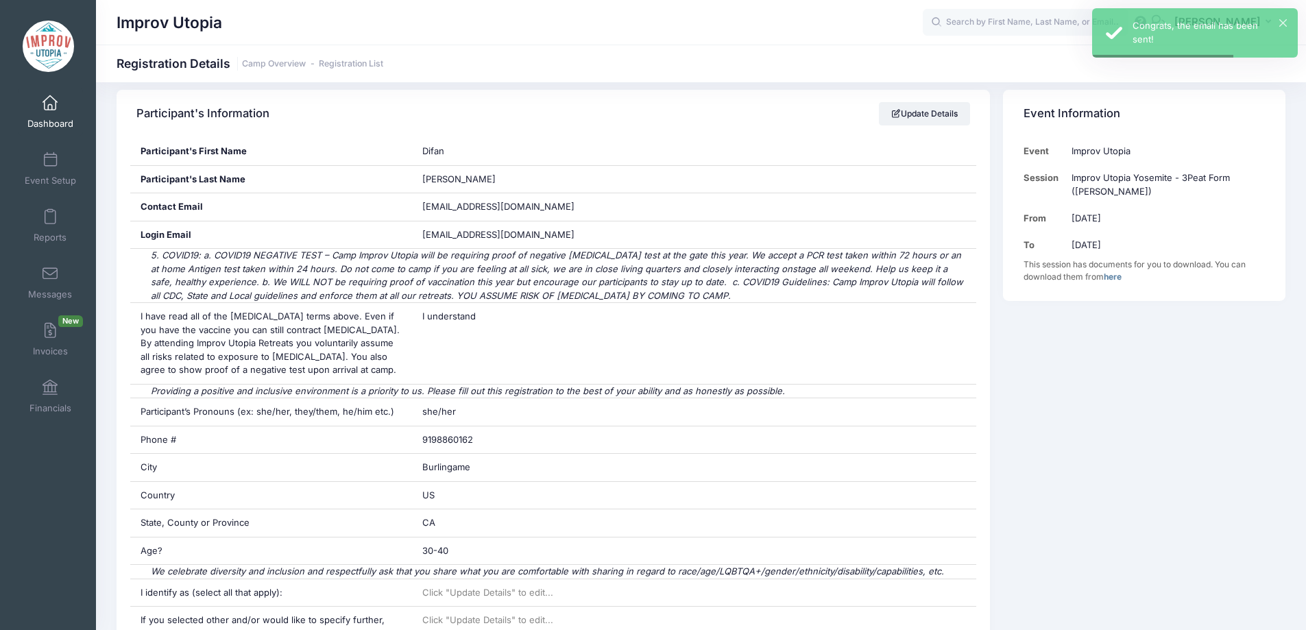
scroll to position [236, 0]
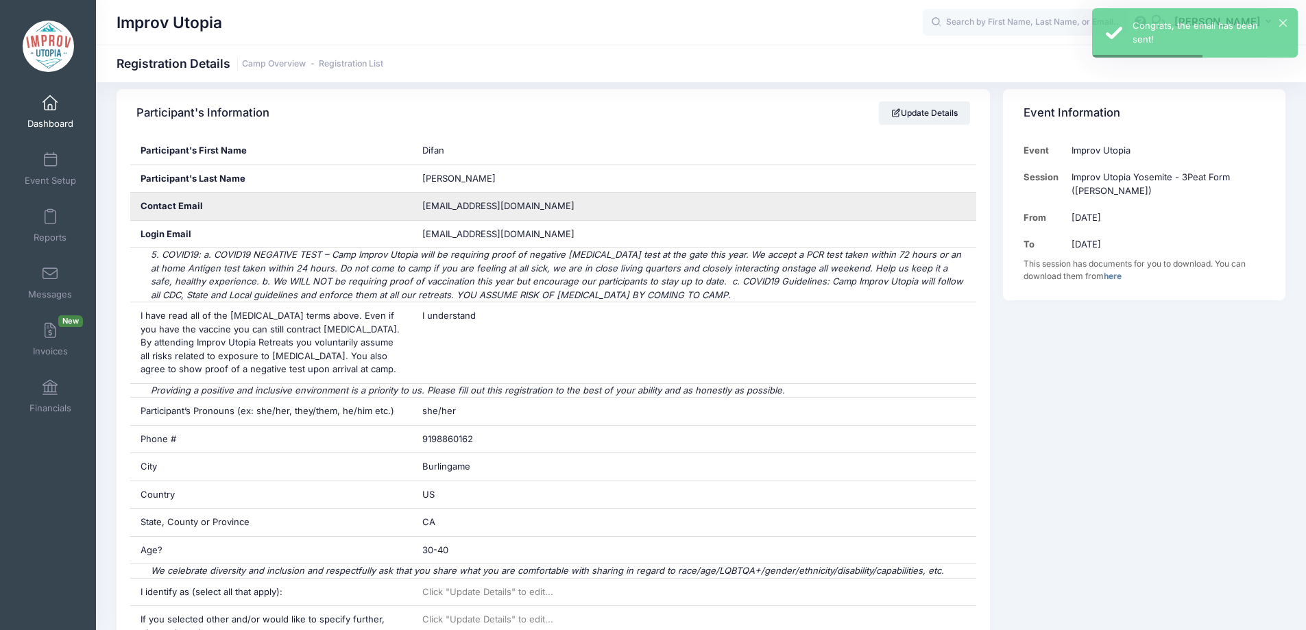
click at [526, 201] on span "difan.mandy.zhao@gmail.com" at bounding box center [498, 205] width 152 height 11
copy div "difan.mandy.zhao@gmail.com"
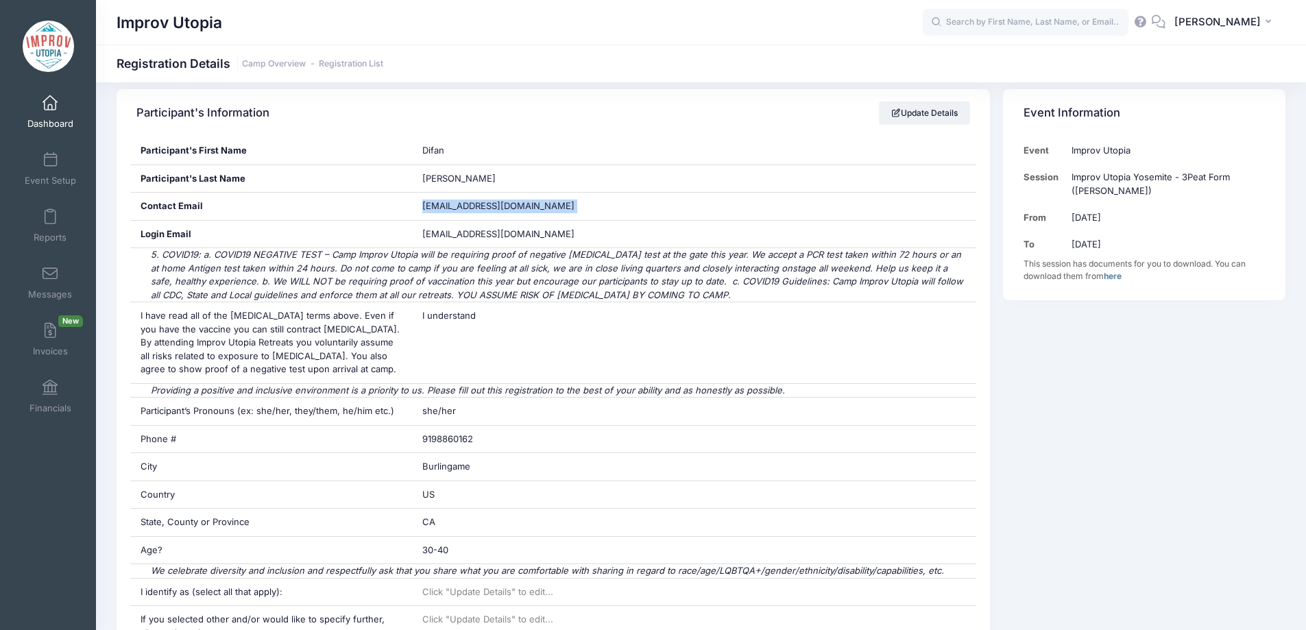
click at [50, 106] on span at bounding box center [50, 103] width 0 height 15
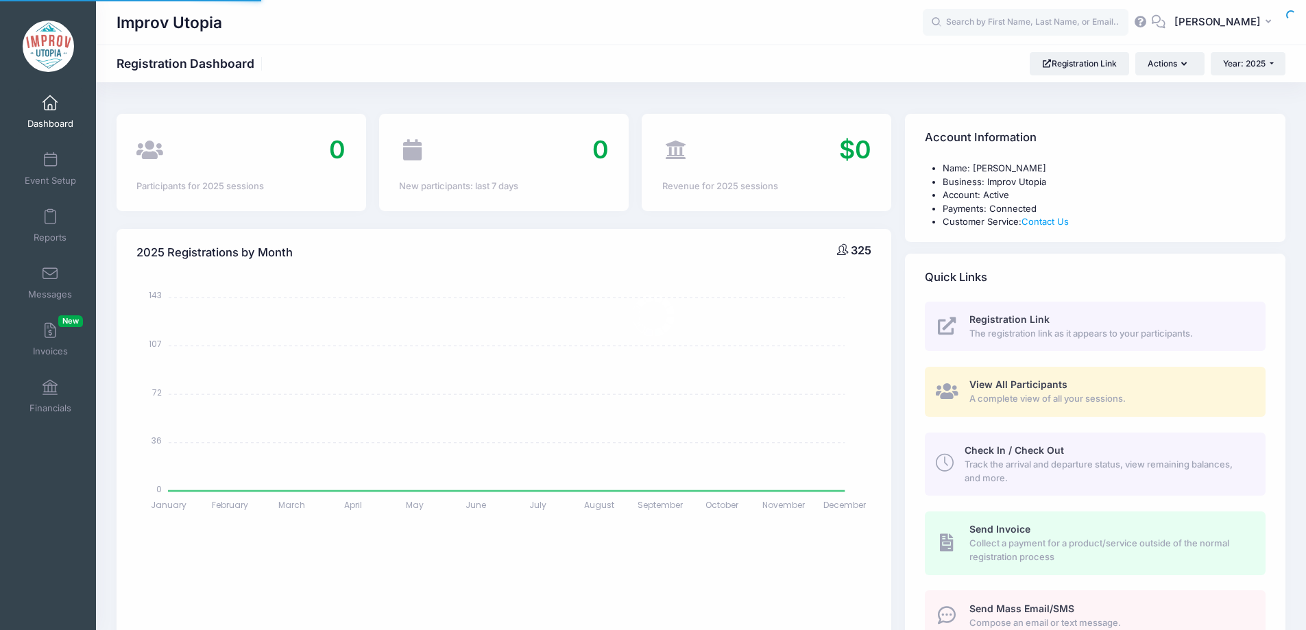
select select
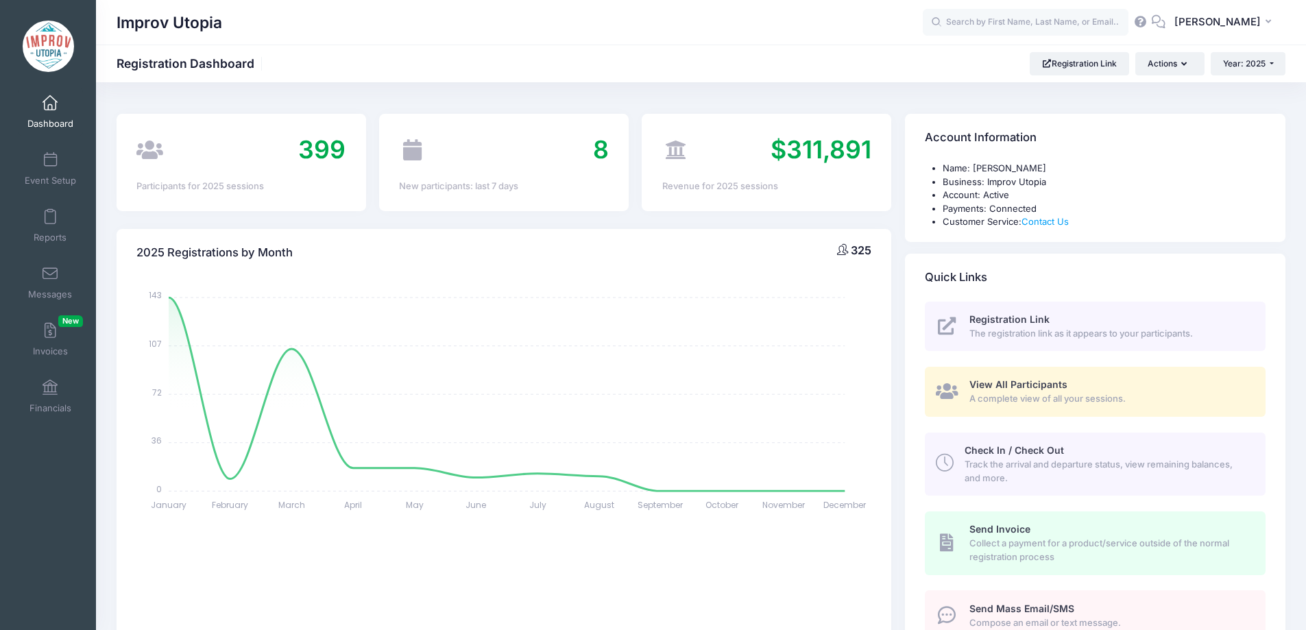
click at [343, 157] on span "399" at bounding box center [321, 149] width 47 height 30
click at [367, 157] on div "399 Participants for 2025 sessions" at bounding box center [241, 162] width 263 height 97
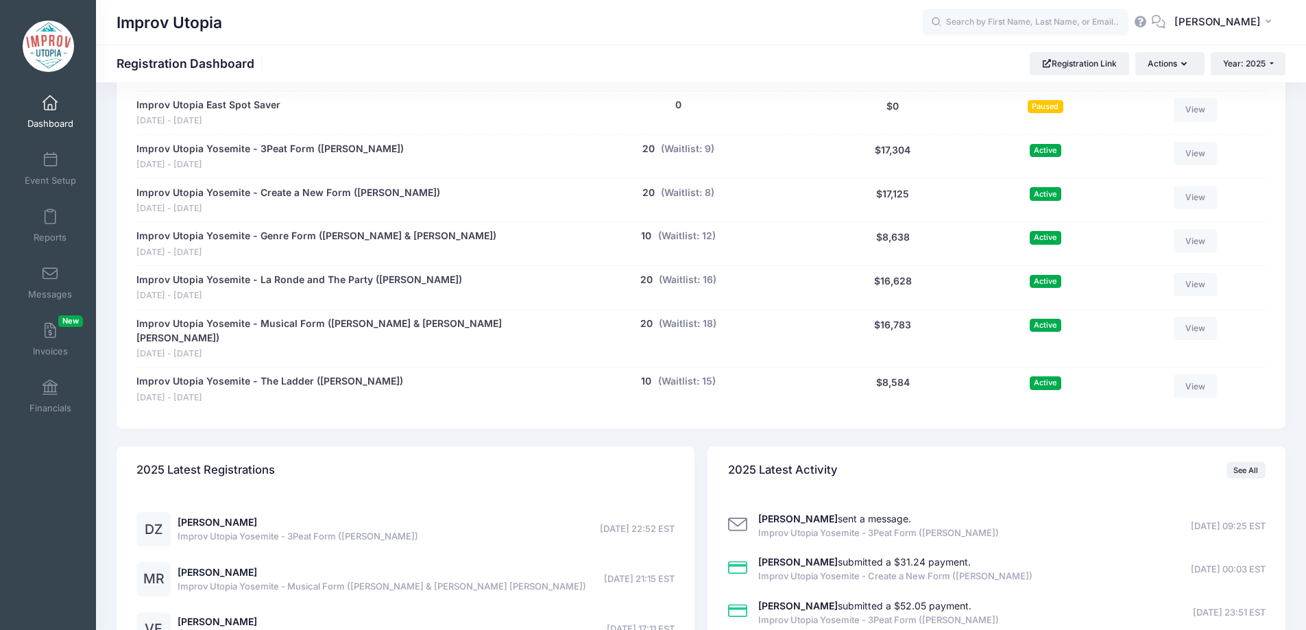
scroll to position [855, 0]
click at [50, 276] on span at bounding box center [50, 274] width 0 height 15
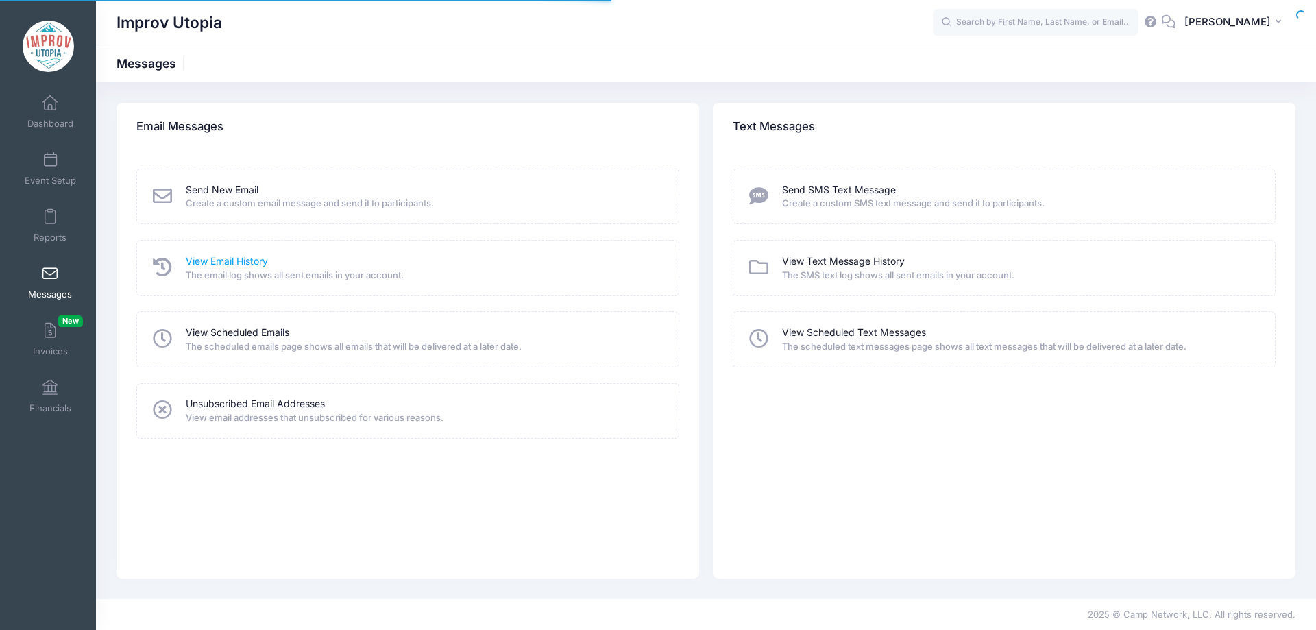
click at [232, 260] on link "View Email History" at bounding box center [227, 261] width 82 height 14
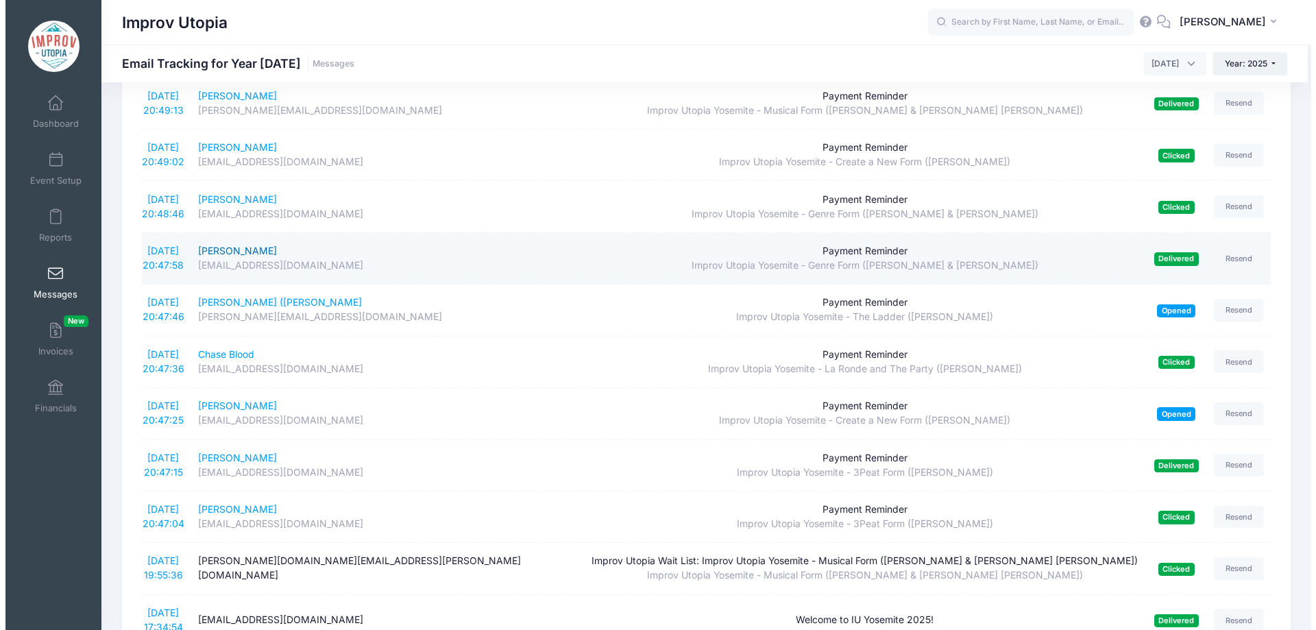
scroll to position [1291, 0]
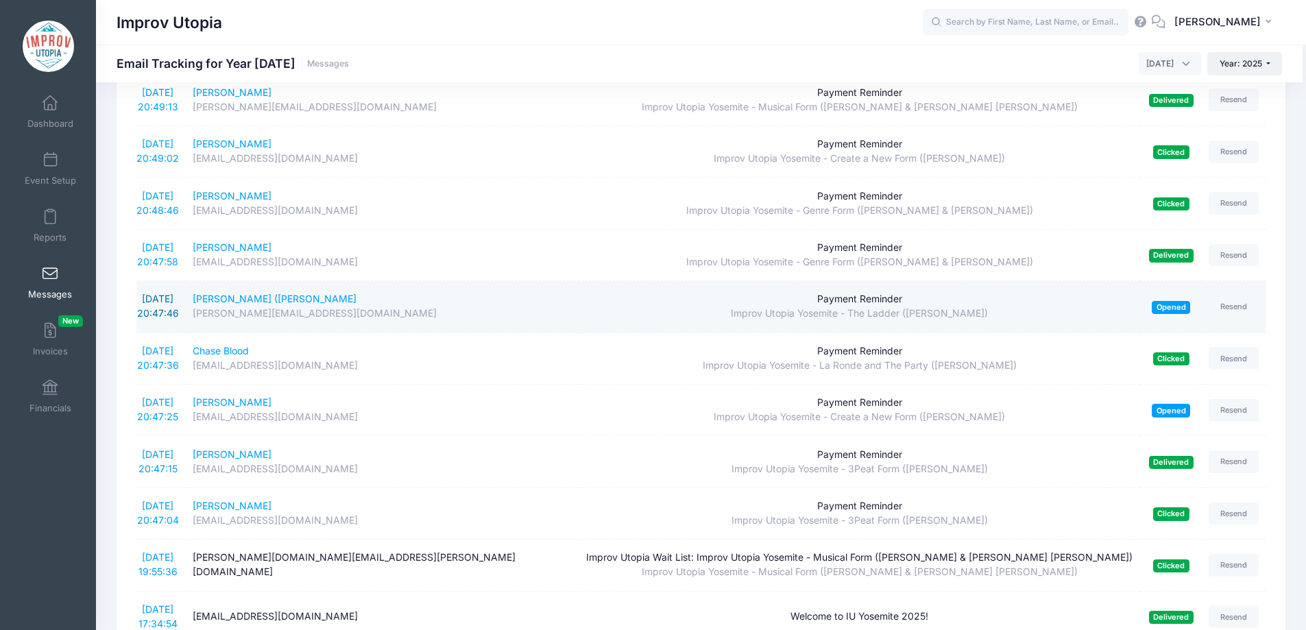
click at [155, 293] on link "[DATE] 20:47:46" at bounding box center [158, 306] width 42 height 26
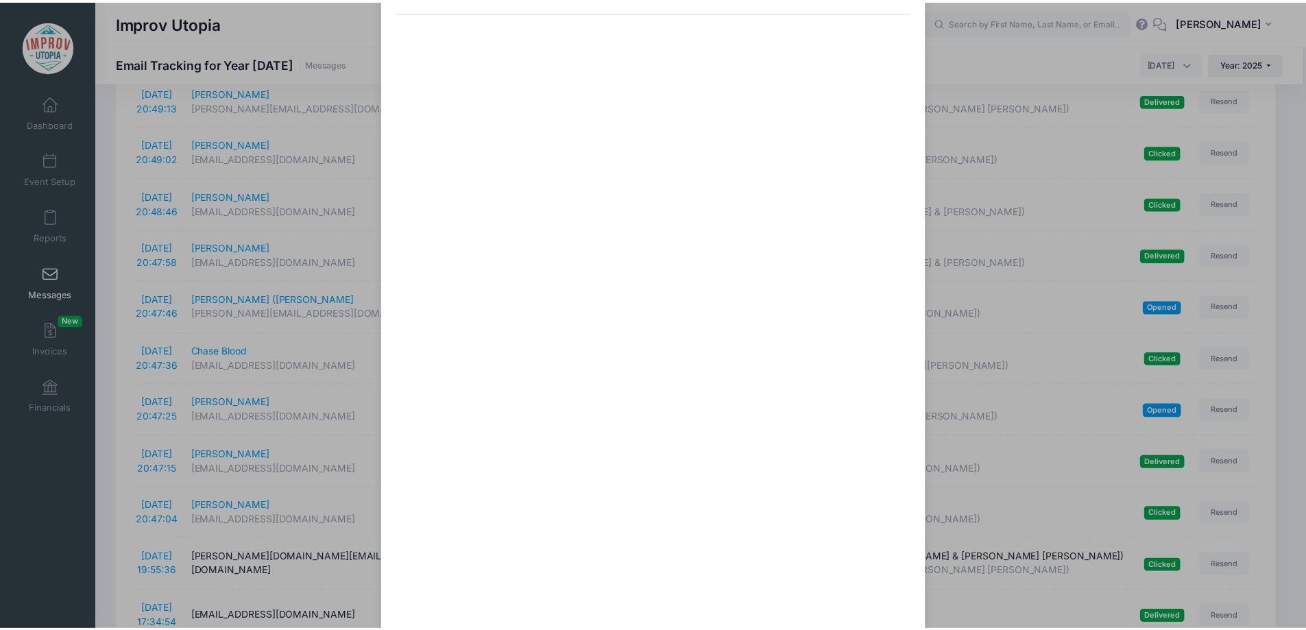
scroll to position [106, 0]
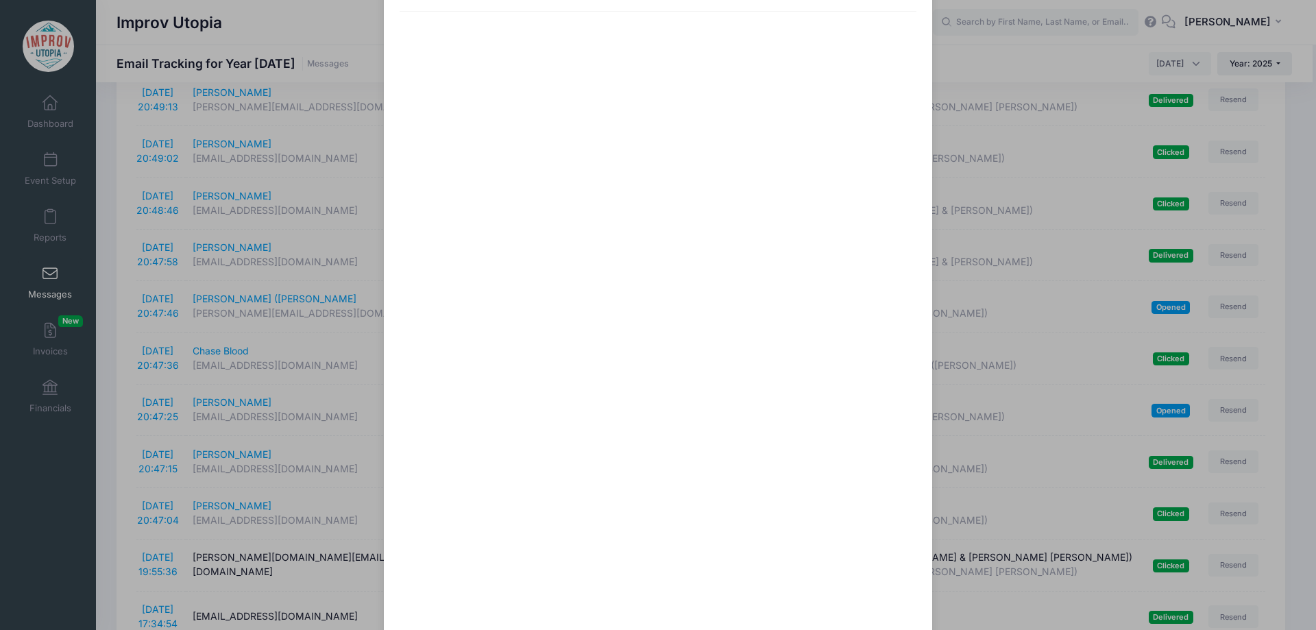
click at [101, 324] on div "Payment Reminder Sent: [DATE] 20:47:46 Opened on [DATE] 22:25:02 To: [PERSON_NA…" at bounding box center [658, 315] width 1316 height 630
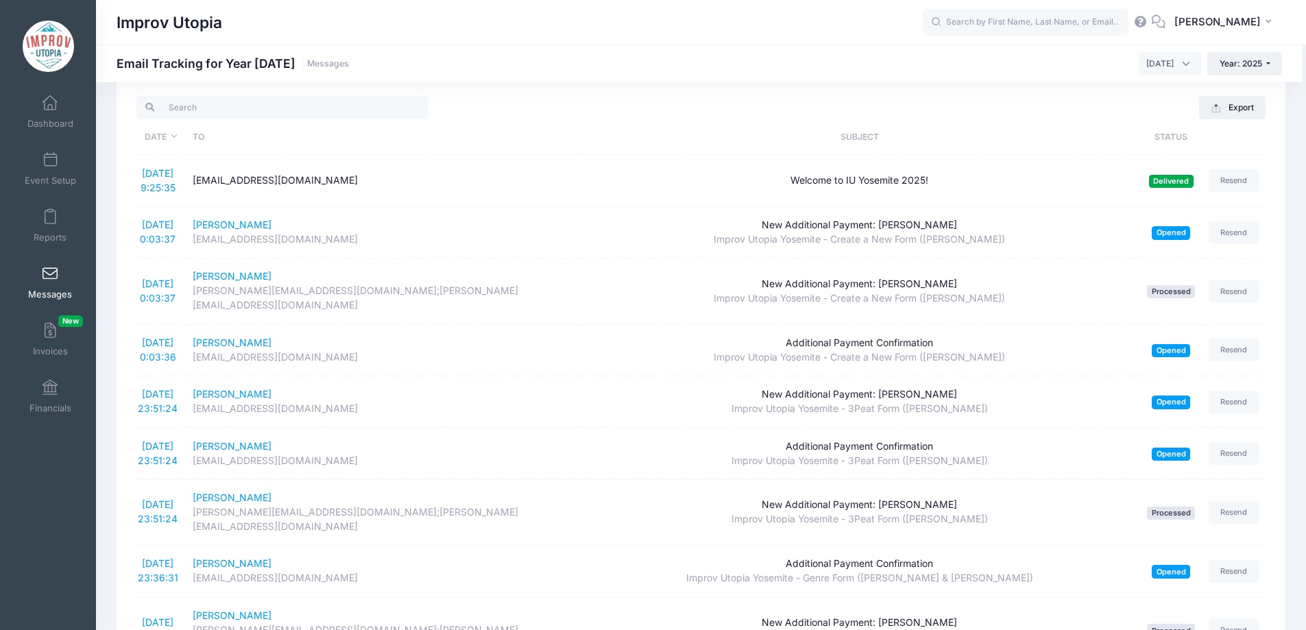
scroll to position [0, 0]
